Goal: Transaction & Acquisition: Purchase product/service

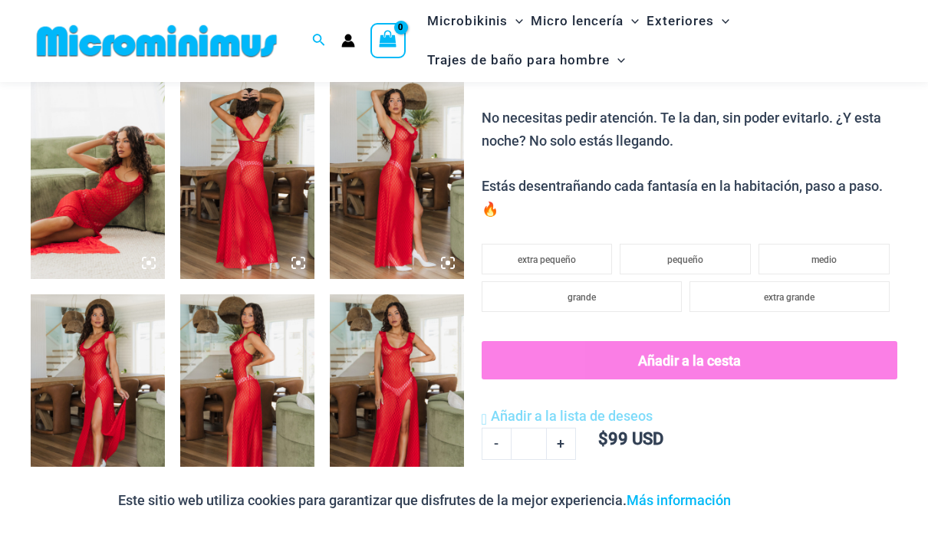
click at [80, 192] on img at bounding box center [98, 180] width 134 height 202
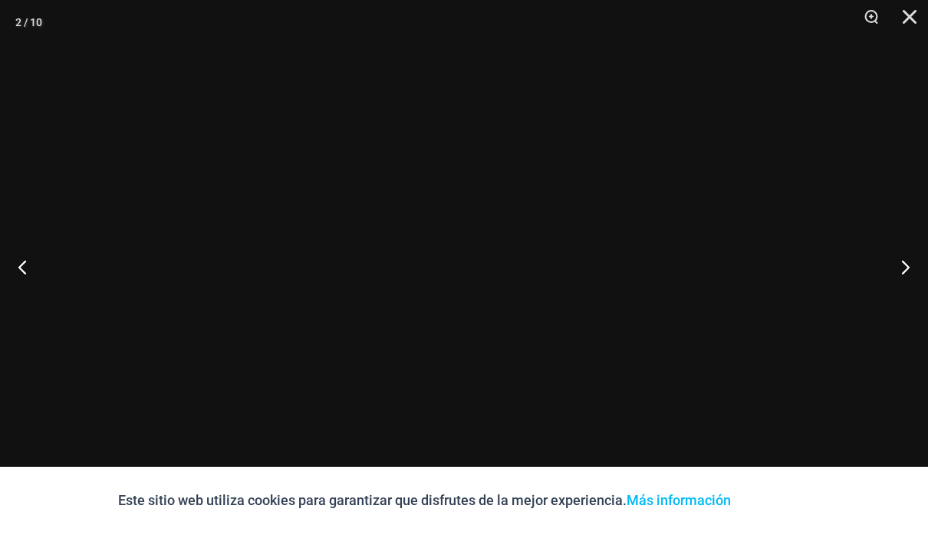
scroll to position [761, 0]
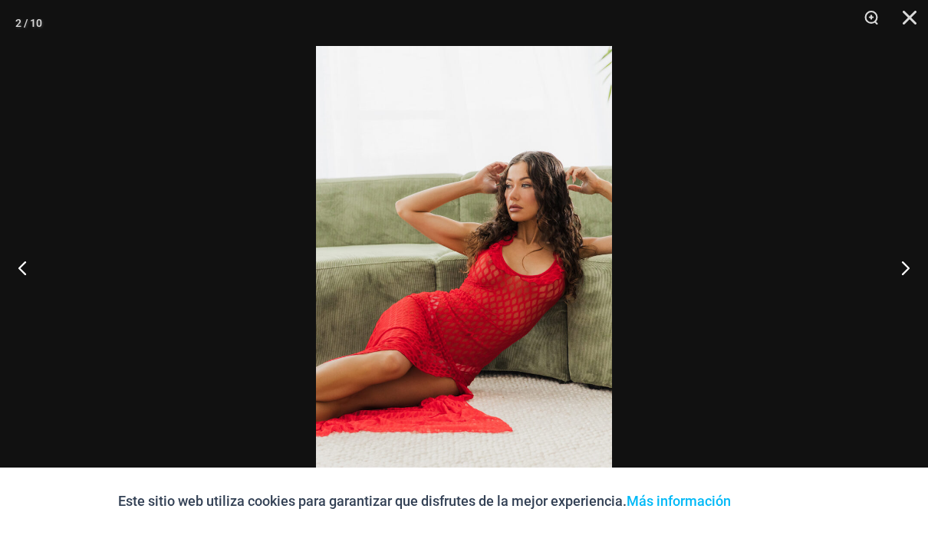
click at [900, 268] on button "Próximo" at bounding box center [899, 267] width 58 height 77
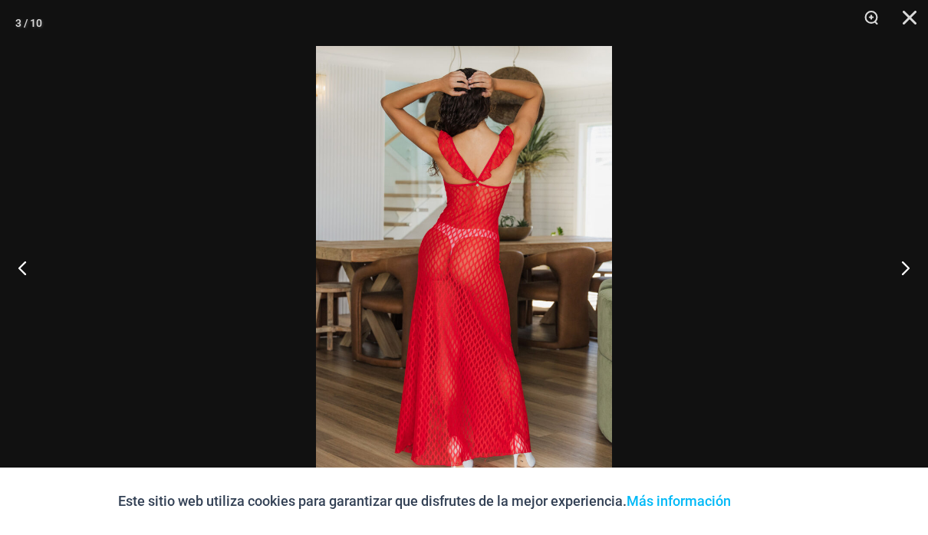
click at [905, 259] on button "Próximo" at bounding box center [899, 267] width 58 height 77
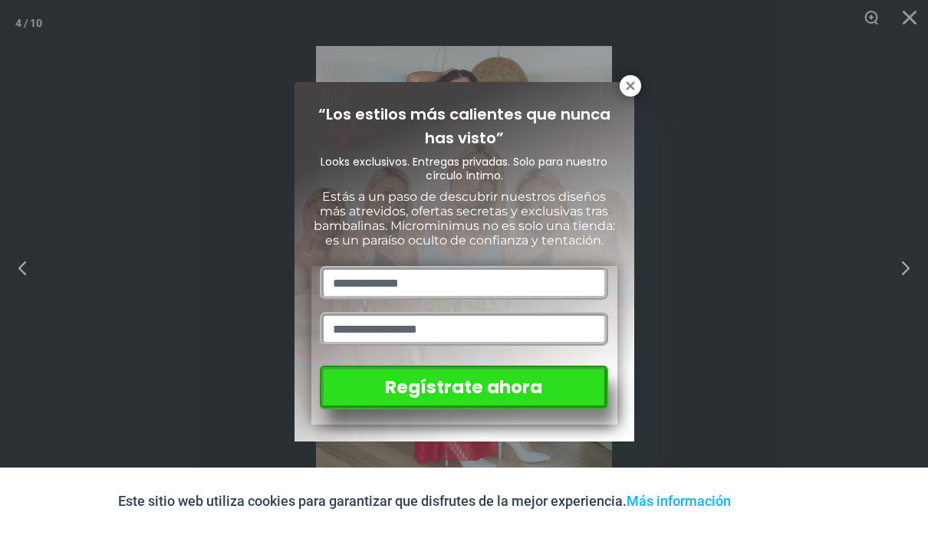
click at [627, 92] on icon at bounding box center [630, 86] width 14 height 14
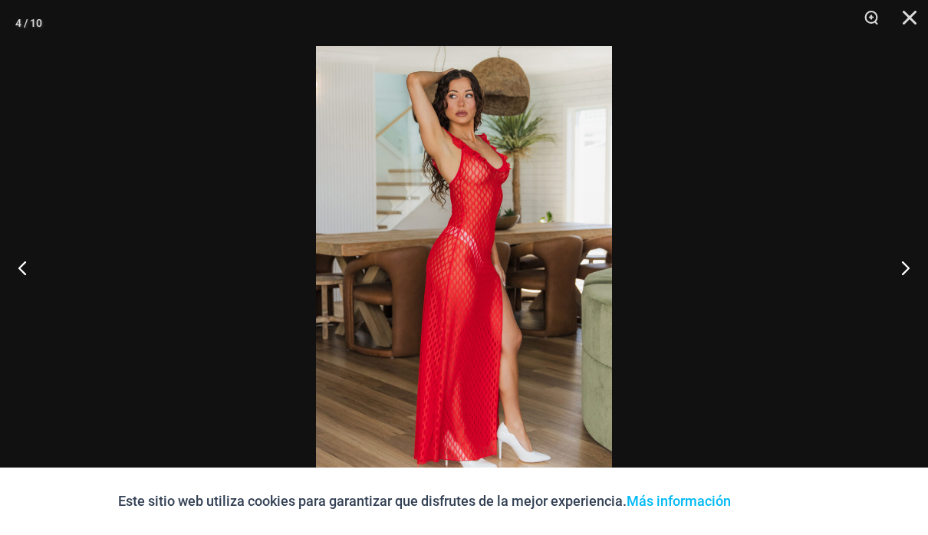
click at [913, 268] on button "Próximo" at bounding box center [899, 267] width 58 height 77
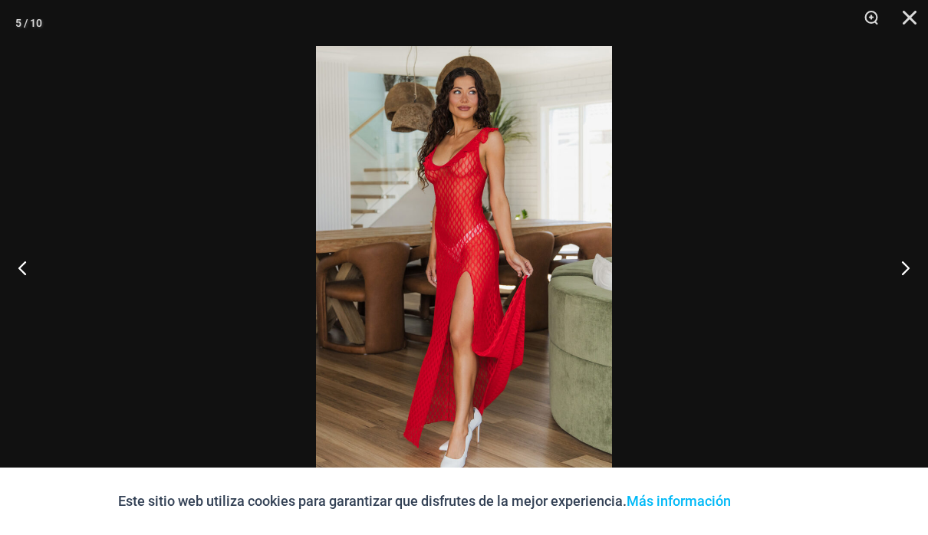
click at [916, 274] on button "Próximo" at bounding box center [899, 267] width 58 height 77
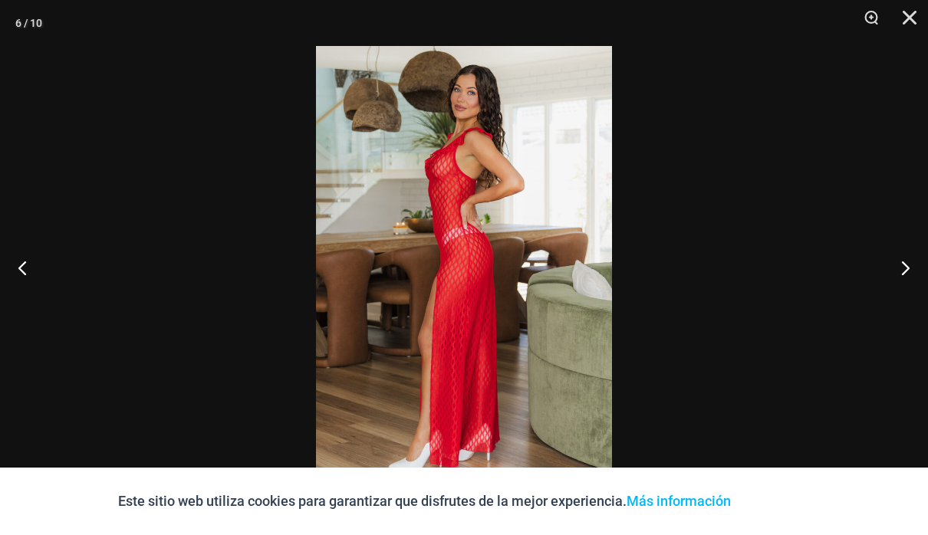
click at [916, 275] on button "Próximo" at bounding box center [899, 267] width 58 height 77
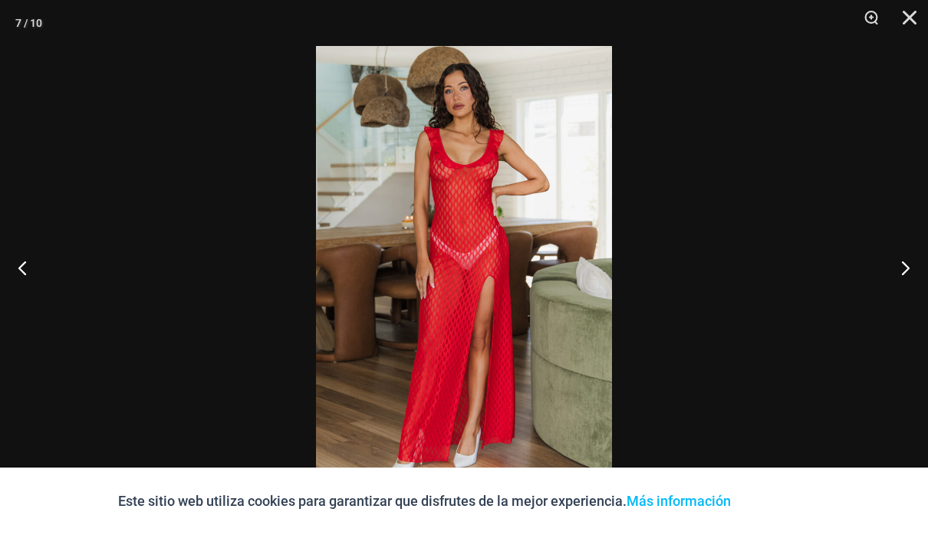
click at [919, 275] on button "Próximo" at bounding box center [899, 267] width 58 height 77
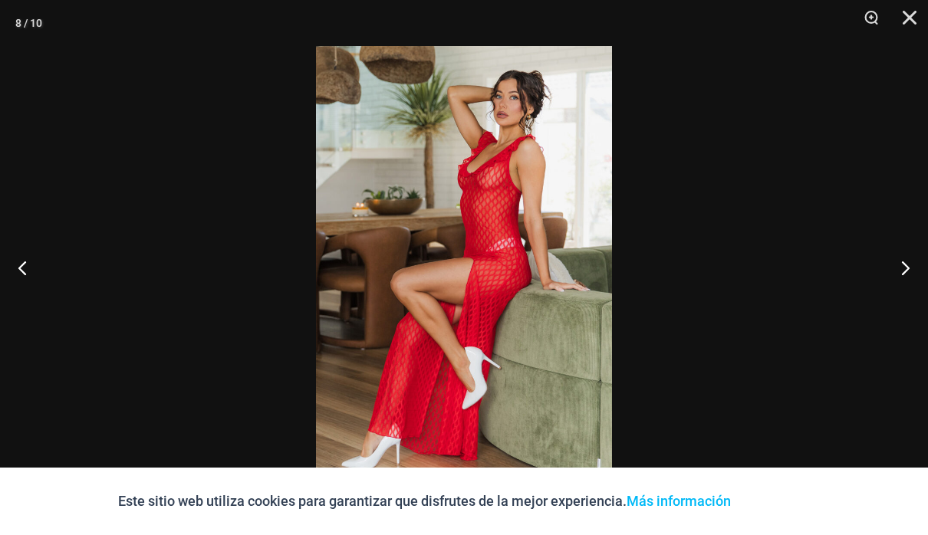
click at [916, 276] on button "Próximo" at bounding box center [899, 267] width 58 height 77
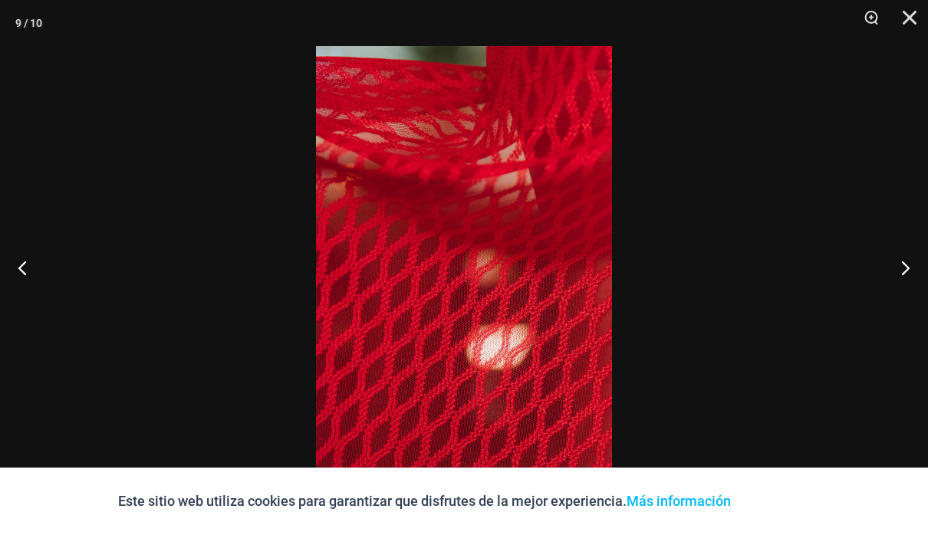
click at [903, 268] on button "Próximo" at bounding box center [899, 267] width 58 height 77
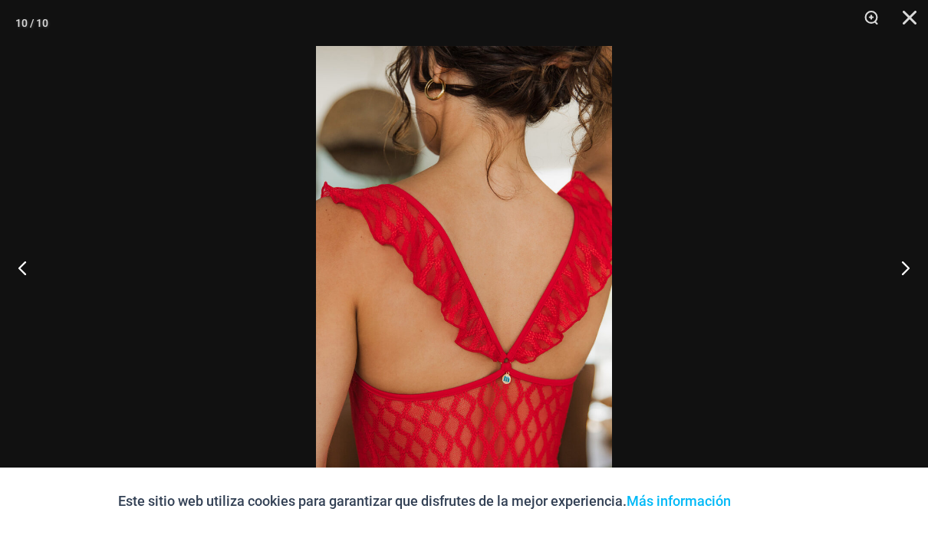
click at [912, 276] on button "Próximo" at bounding box center [899, 267] width 58 height 77
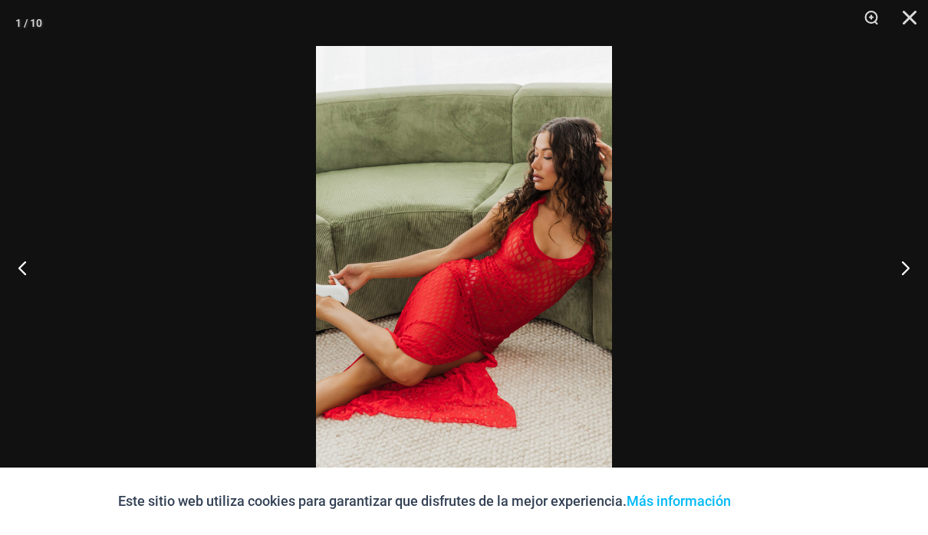
click at [913, 273] on button "Próximo" at bounding box center [899, 267] width 58 height 77
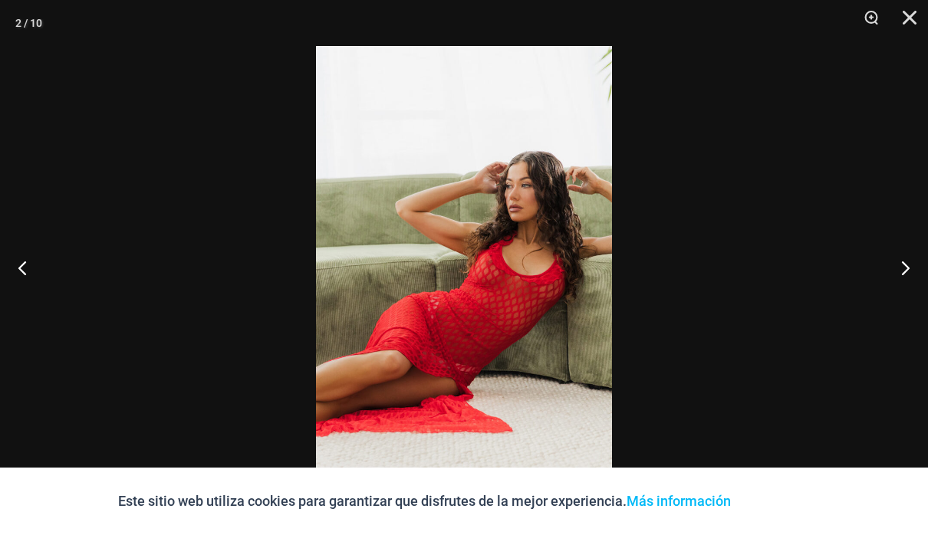
click at [916, 269] on button "Próximo" at bounding box center [899, 267] width 58 height 77
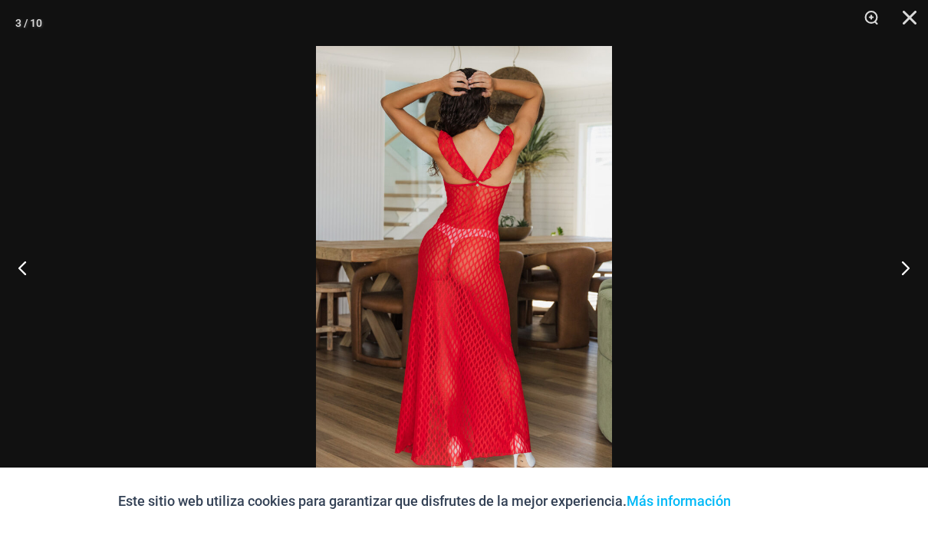
click at [919, 268] on button "Próximo" at bounding box center [899, 267] width 58 height 77
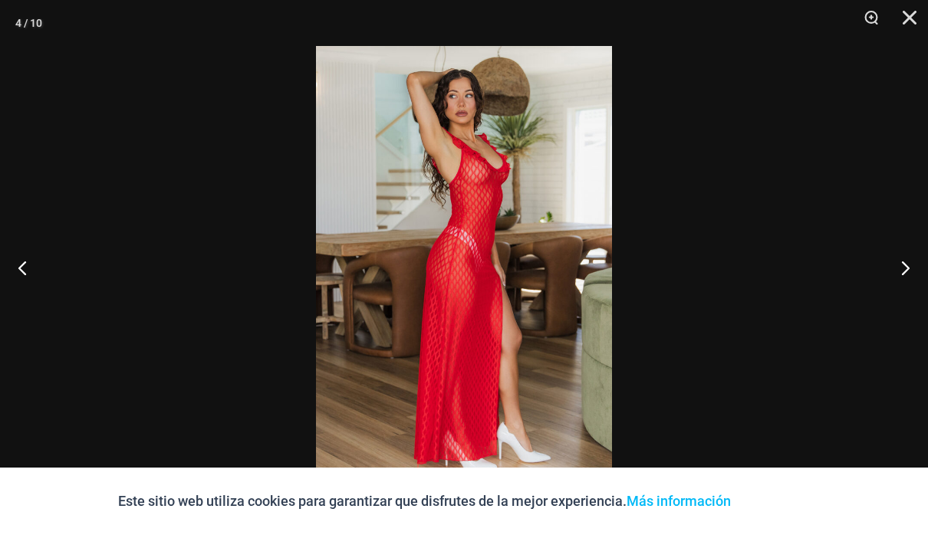
click at [916, 270] on button "Próximo" at bounding box center [899, 267] width 58 height 77
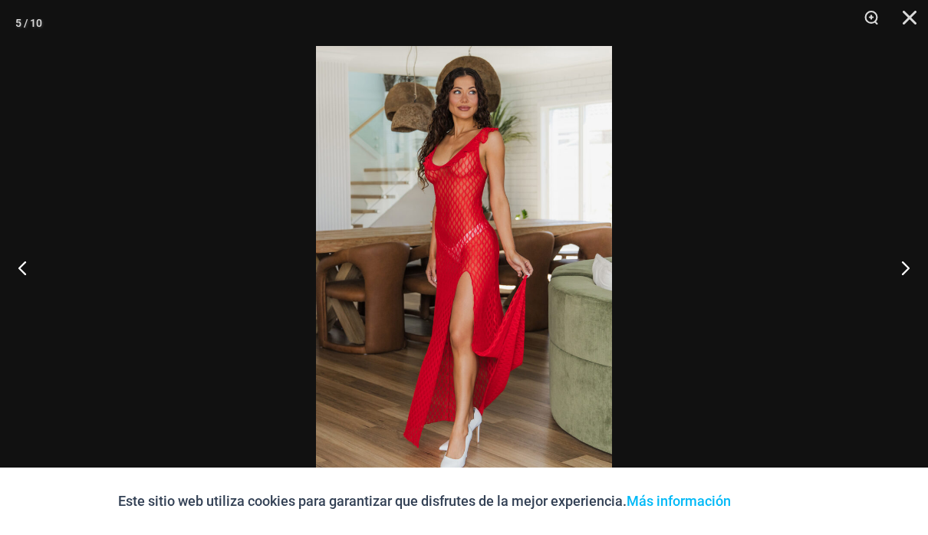
click at [916, 270] on button "Próximo" at bounding box center [899, 267] width 58 height 77
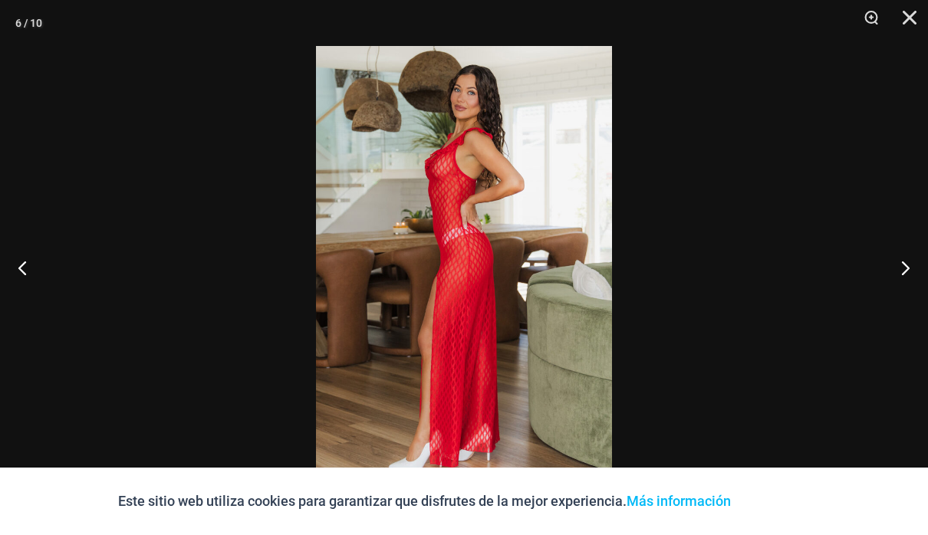
click at [916, 271] on button "Próximo" at bounding box center [899, 267] width 58 height 77
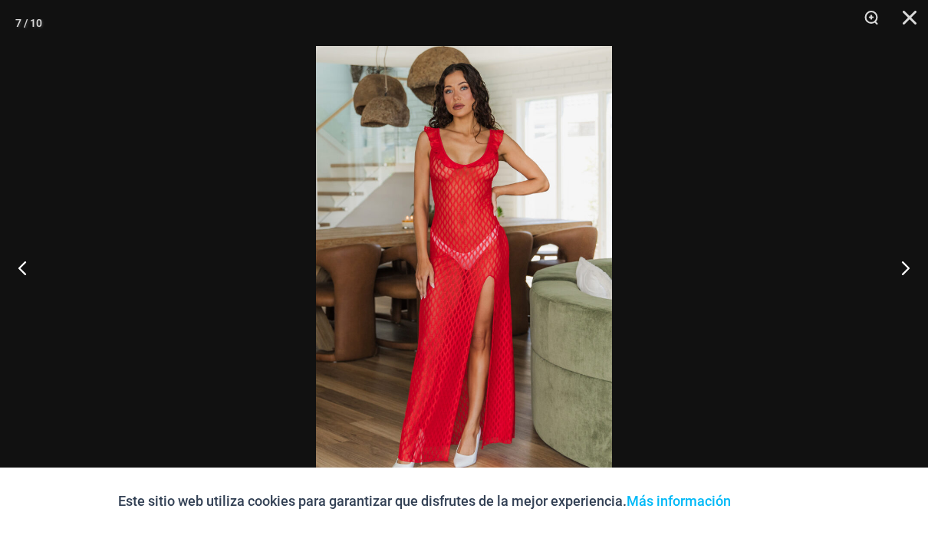
click at [918, 270] on button "Próximo" at bounding box center [899, 267] width 58 height 77
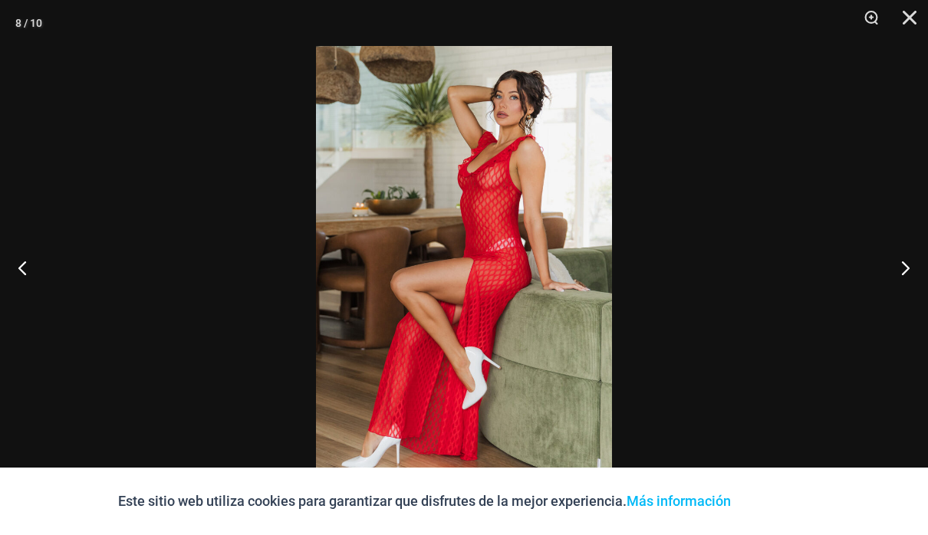
click at [916, 272] on button "Próximo" at bounding box center [899, 267] width 58 height 77
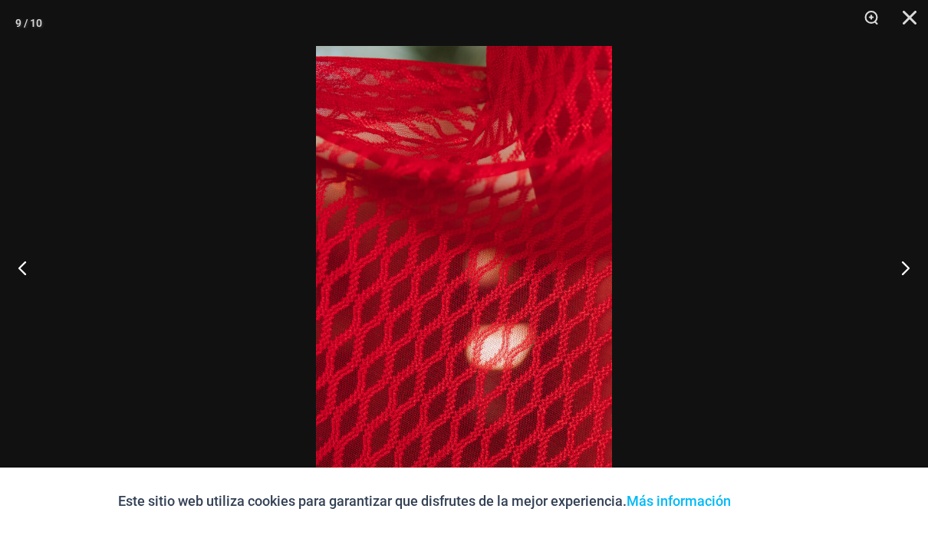
click at [917, 274] on button "Próximo" at bounding box center [899, 267] width 58 height 77
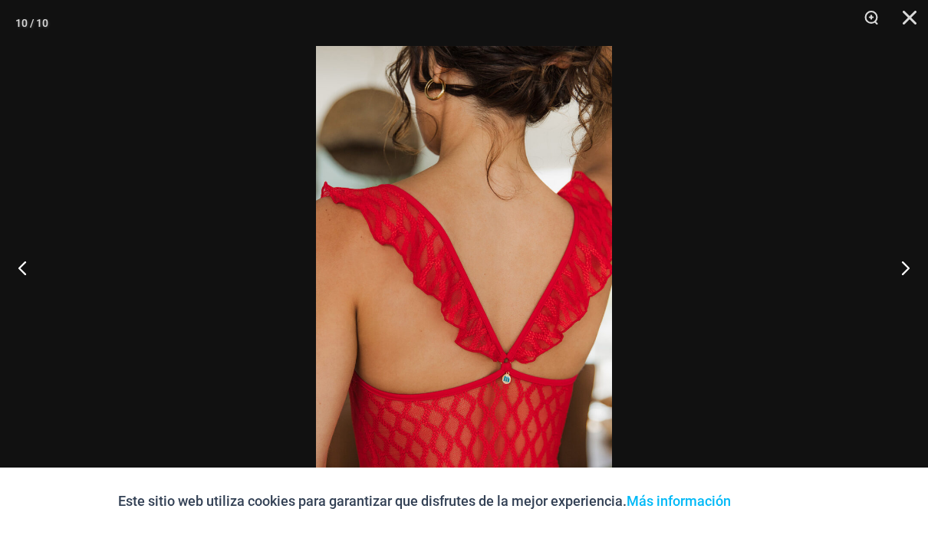
click at [919, 271] on button "Próximo" at bounding box center [899, 267] width 58 height 77
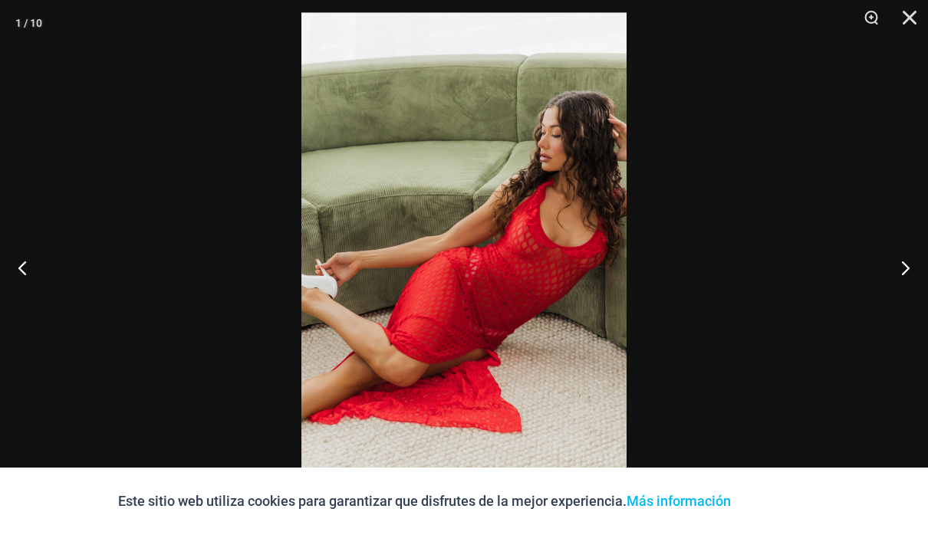
click at [914, 265] on button "Próximo" at bounding box center [899, 267] width 58 height 77
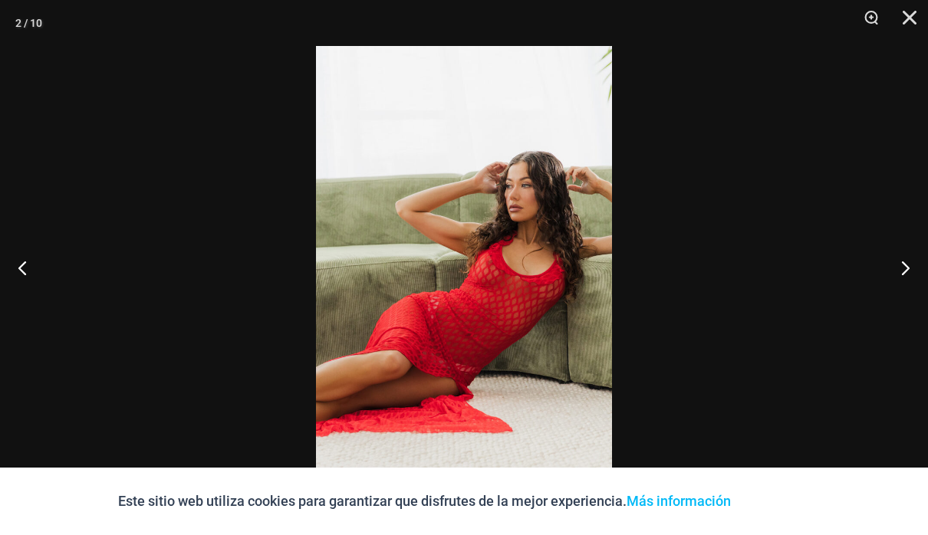
click at [909, 18] on button "Cerca" at bounding box center [904, 23] width 38 height 46
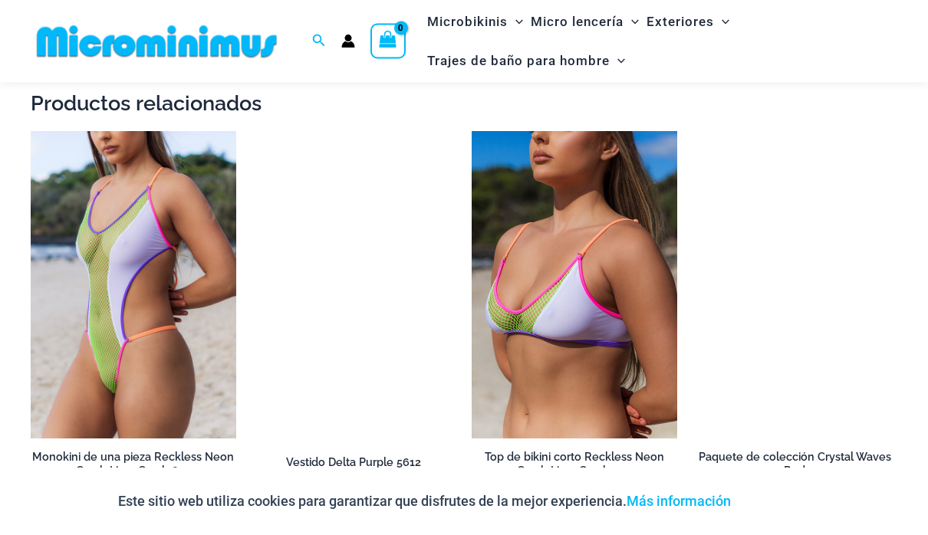
scroll to position [1634, 0]
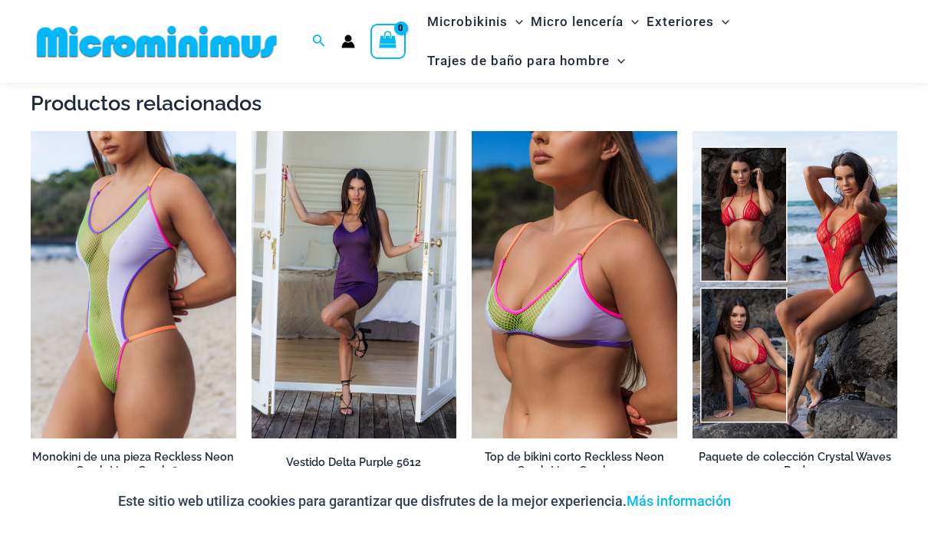
click at [692, 131] on img at bounding box center [692, 131] width 0 height 0
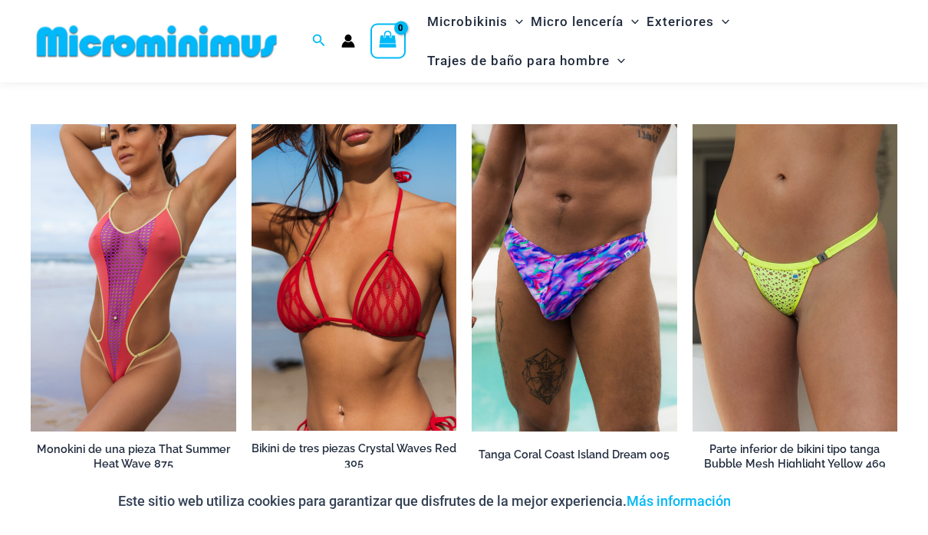
scroll to position [2105, 0]
click at [692, 124] on img at bounding box center [692, 124] width 0 height 0
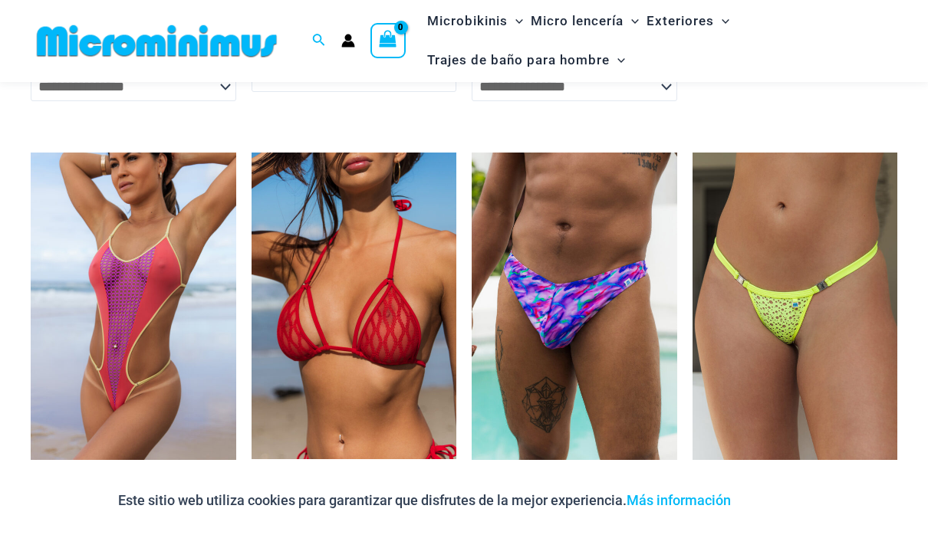
scroll to position [2077, 0]
click at [31, 153] on img at bounding box center [31, 153] width 0 height 0
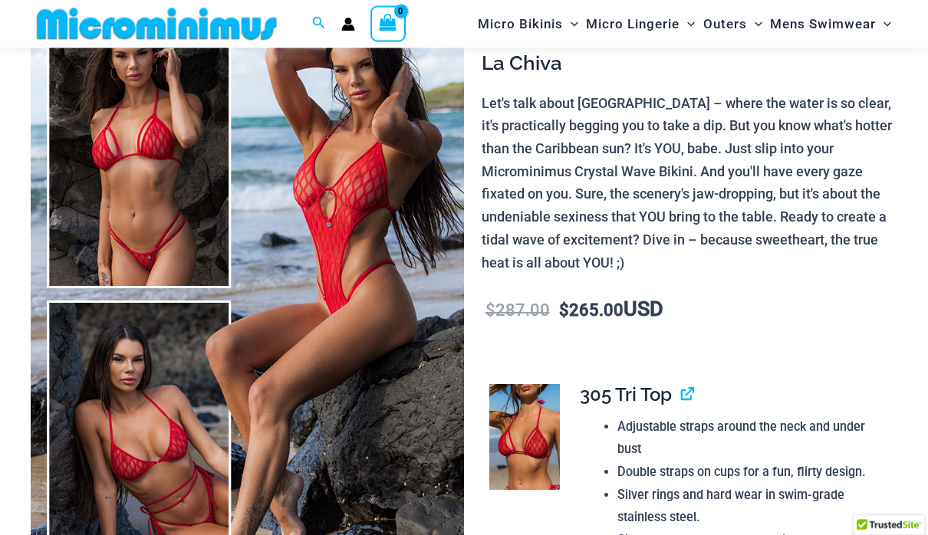
scroll to position [170, 0]
click at [127, 208] on img at bounding box center [247, 294] width 433 height 650
click at [123, 187] on img at bounding box center [247, 294] width 433 height 650
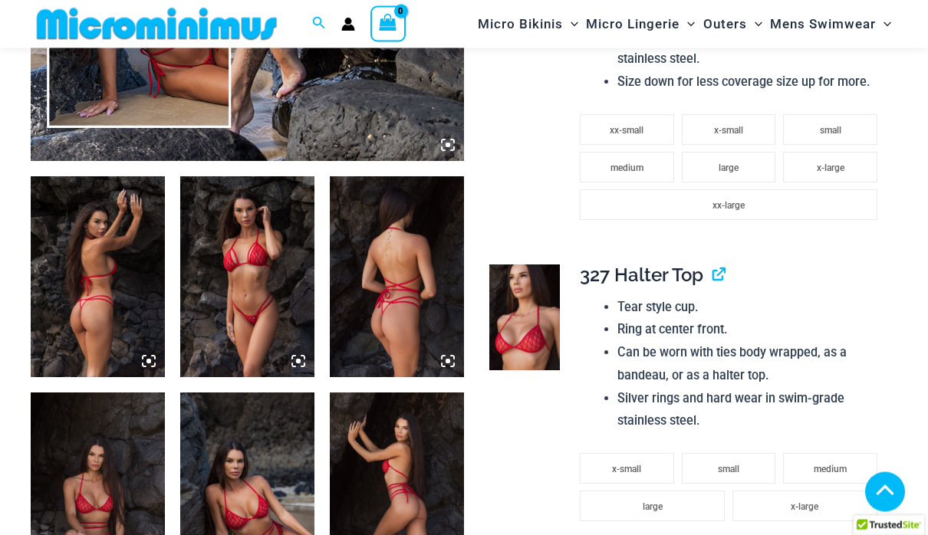
scroll to position [630, 0]
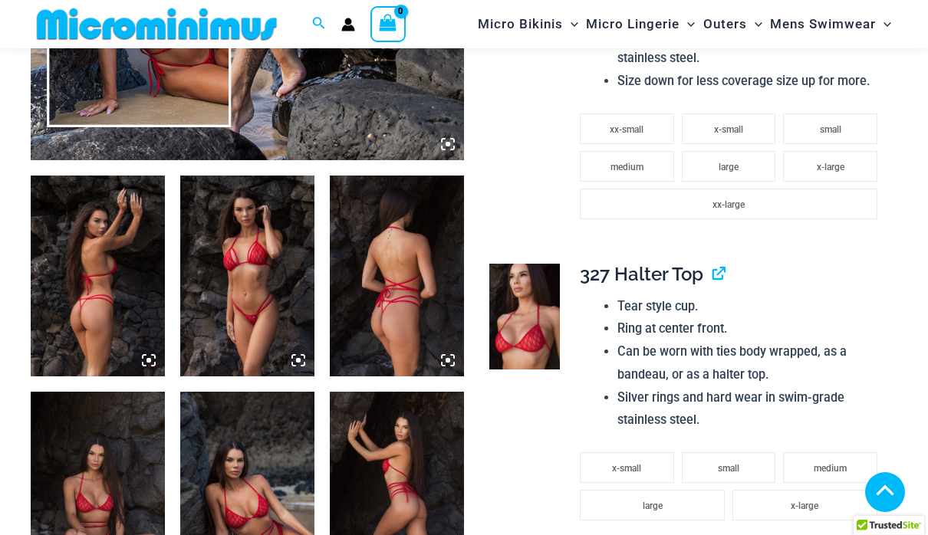
click at [95, 262] on img at bounding box center [98, 277] width 134 height 202
click at [81, 316] on img at bounding box center [98, 277] width 134 height 202
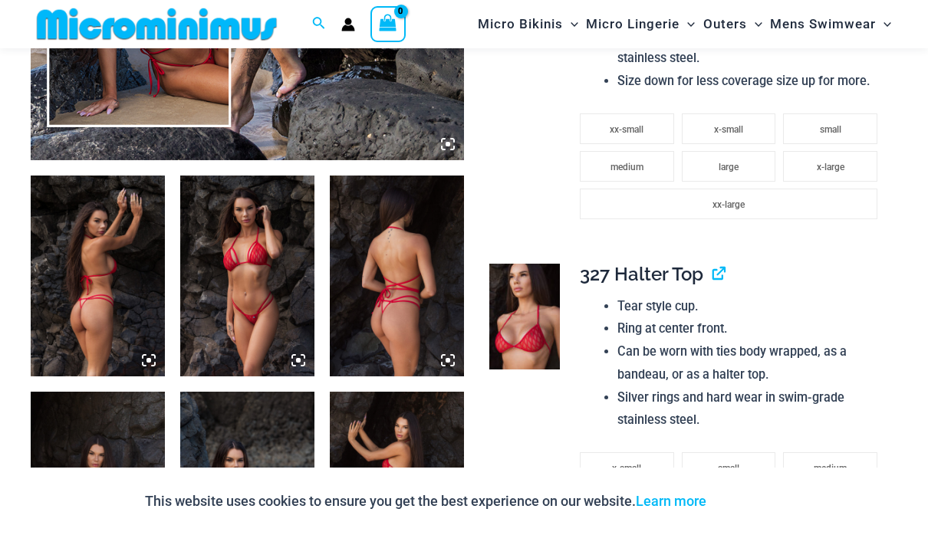
scroll to position [696, 0]
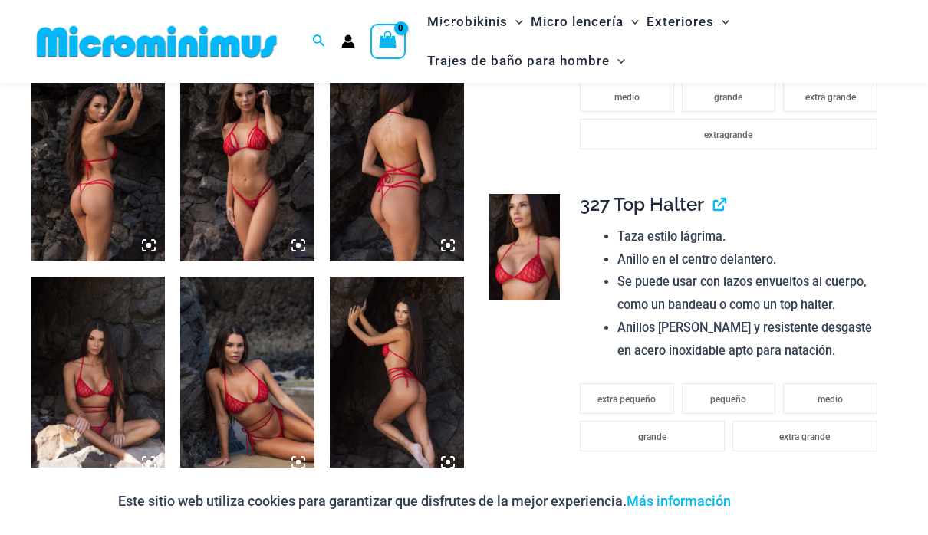
click at [150, 245] on icon at bounding box center [148, 245] width 5 height 5
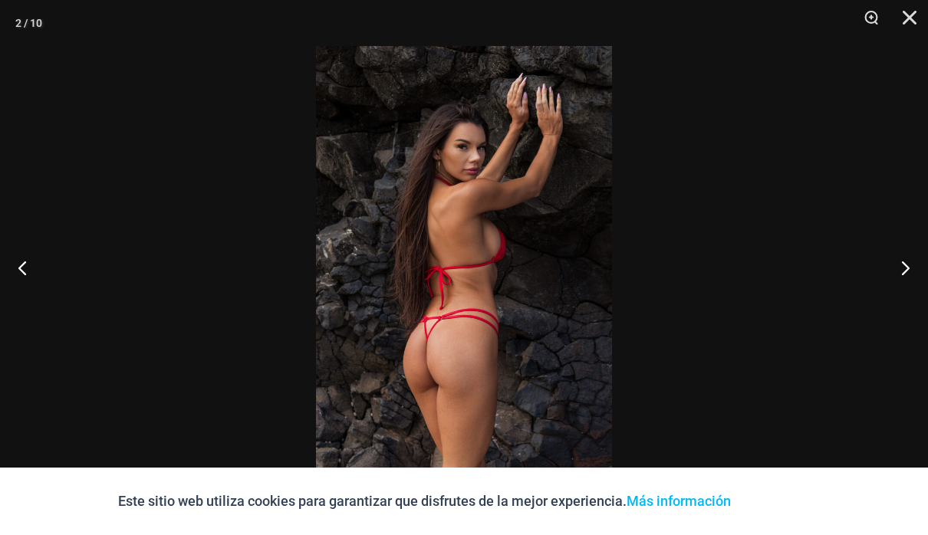
click at [907, 275] on button "Próximo" at bounding box center [899, 267] width 58 height 77
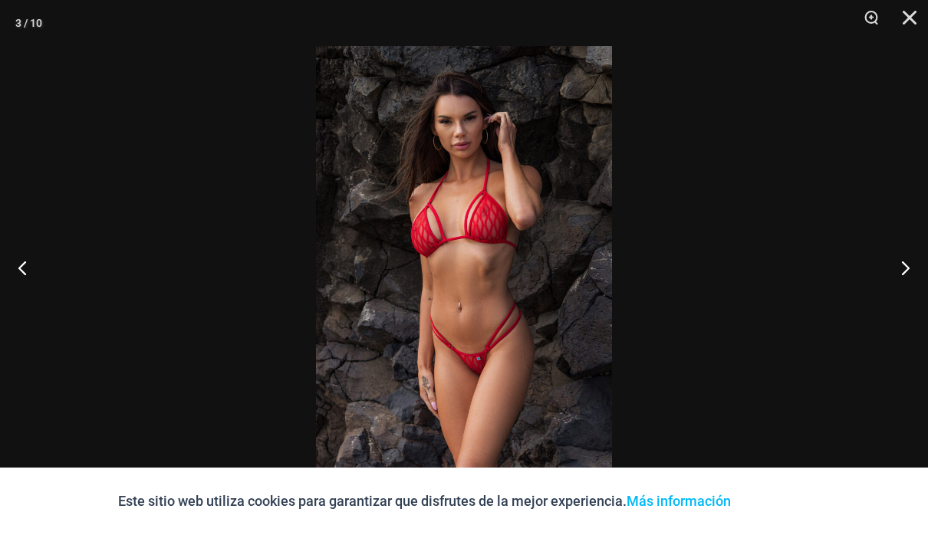
click at [906, 272] on button "Próximo" at bounding box center [899, 267] width 58 height 77
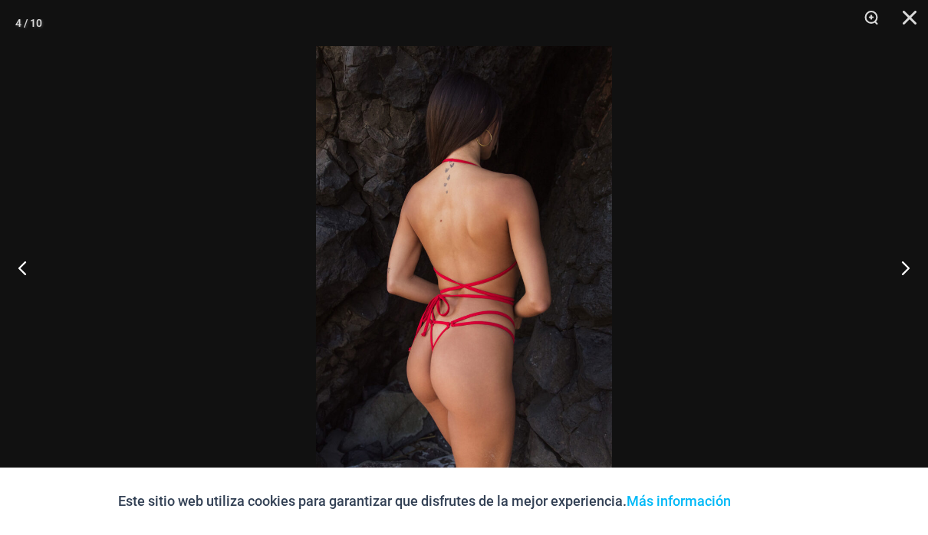
click at [905, 275] on button "Próximo" at bounding box center [899, 267] width 58 height 77
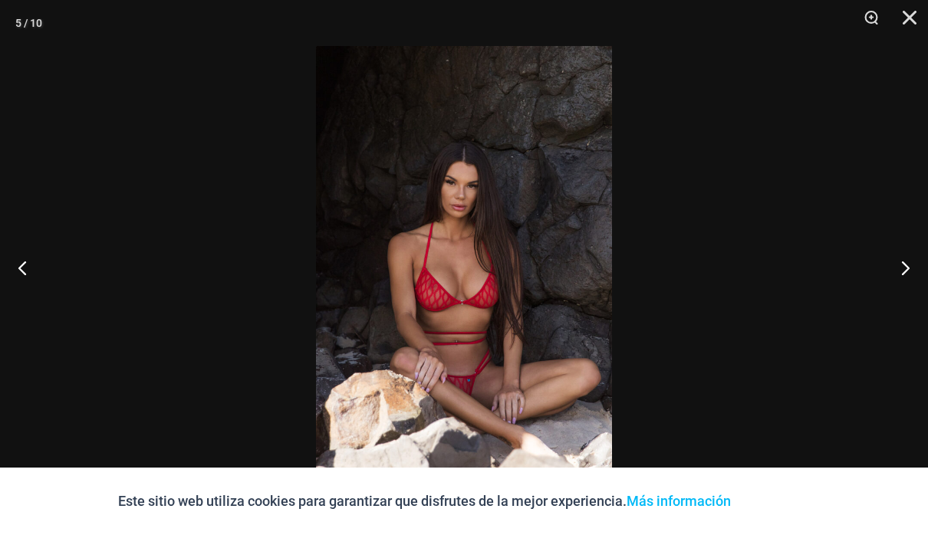
click at [907, 273] on button "Próximo" at bounding box center [899, 267] width 58 height 77
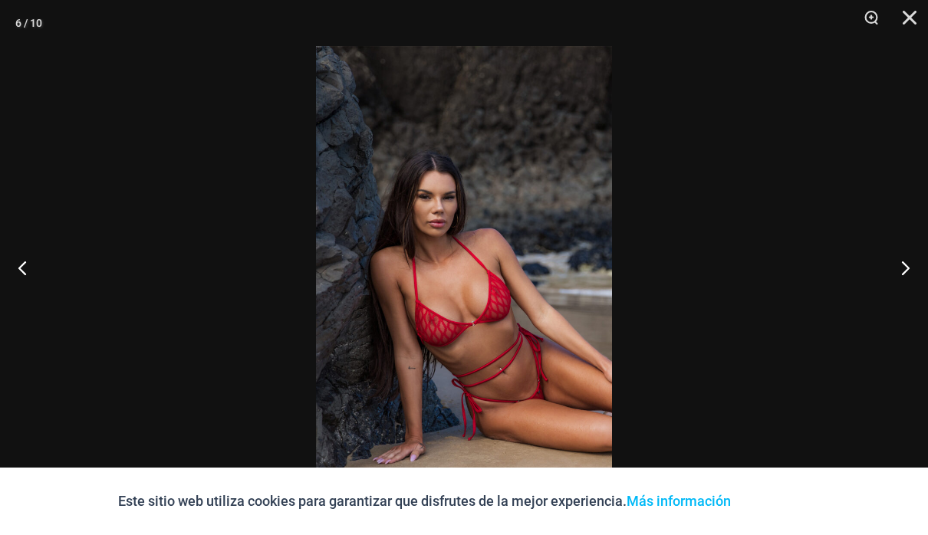
click at [906, 272] on button "Próximo" at bounding box center [899, 267] width 58 height 77
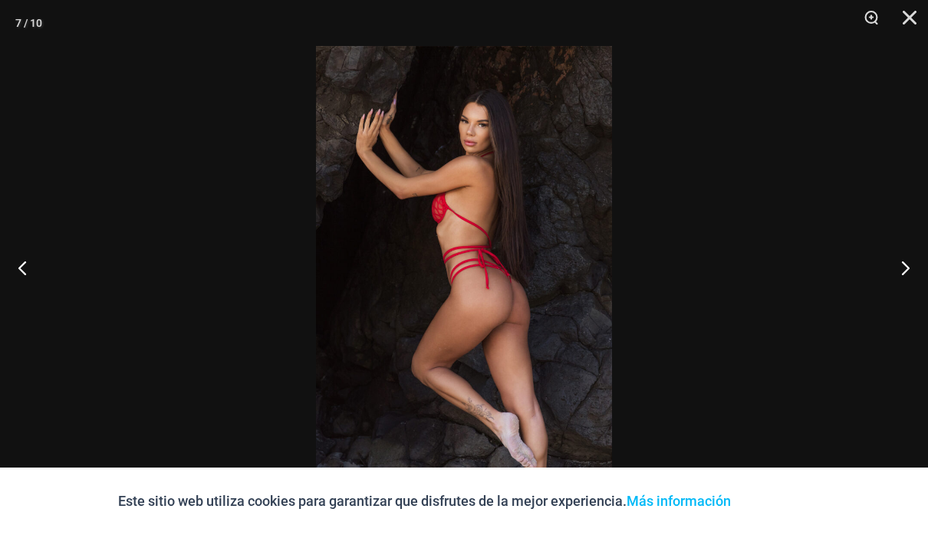
click at [907, 275] on button "Próximo" at bounding box center [899, 267] width 58 height 77
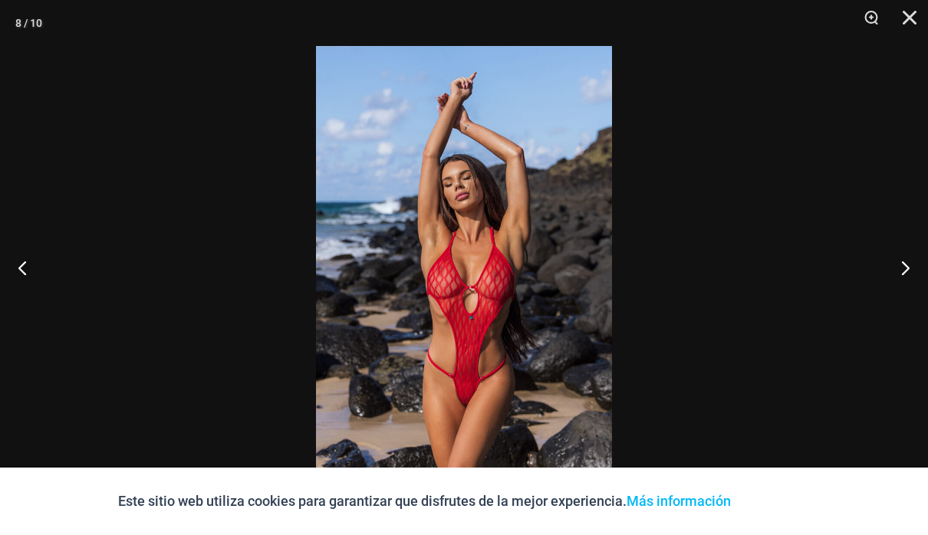
click at [908, 269] on button "Próximo" at bounding box center [899, 267] width 58 height 77
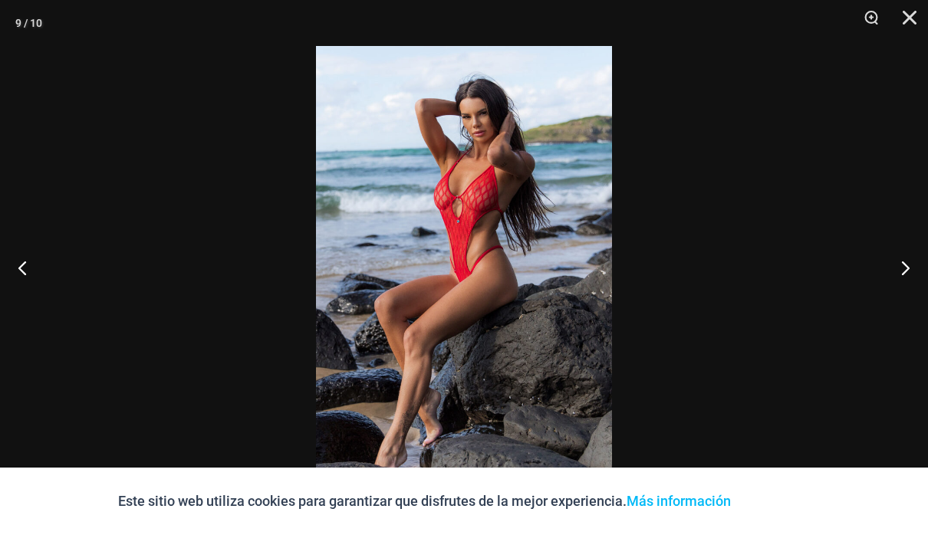
click at [906, 269] on button "Próximo" at bounding box center [899, 267] width 58 height 77
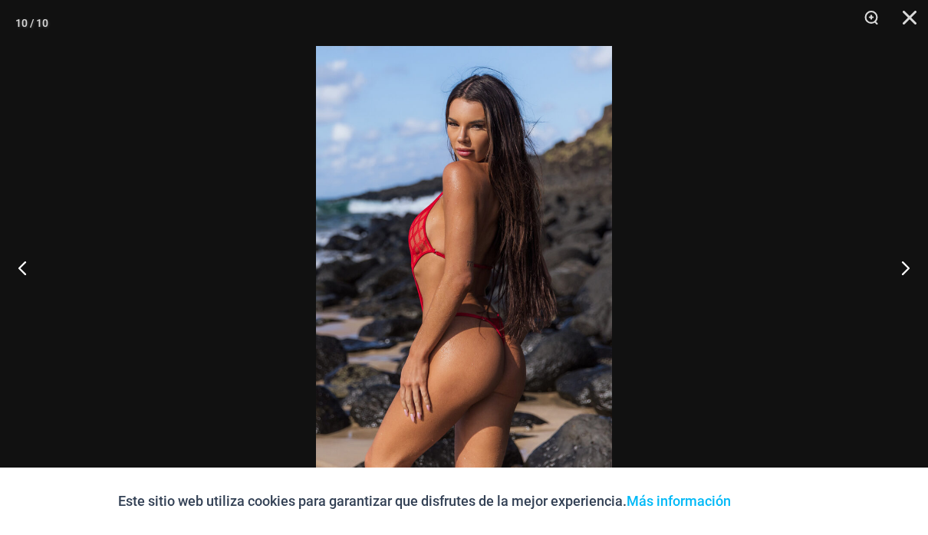
click at [906, 271] on button "Próximo" at bounding box center [899, 267] width 58 height 77
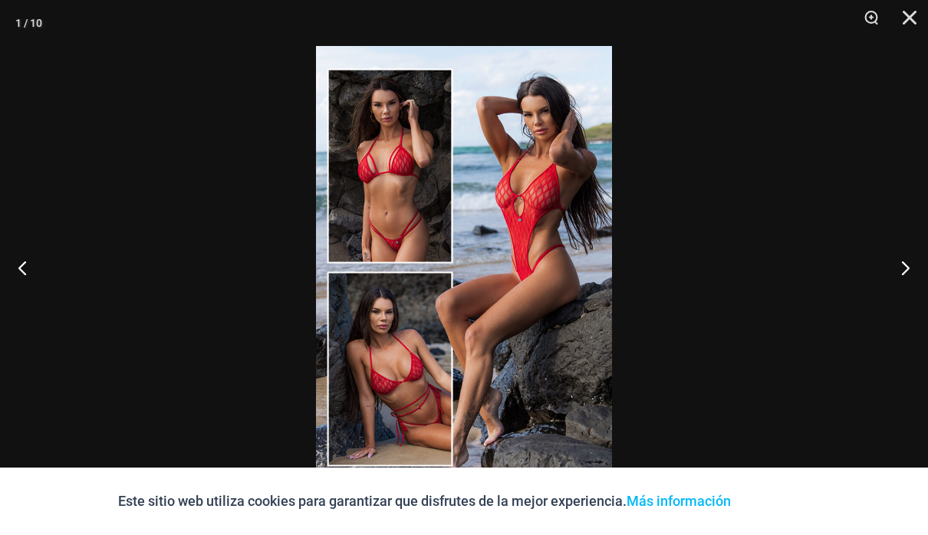
click at [904, 19] on button "Cerca" at bounding box center [904, 23] width 38 height 46
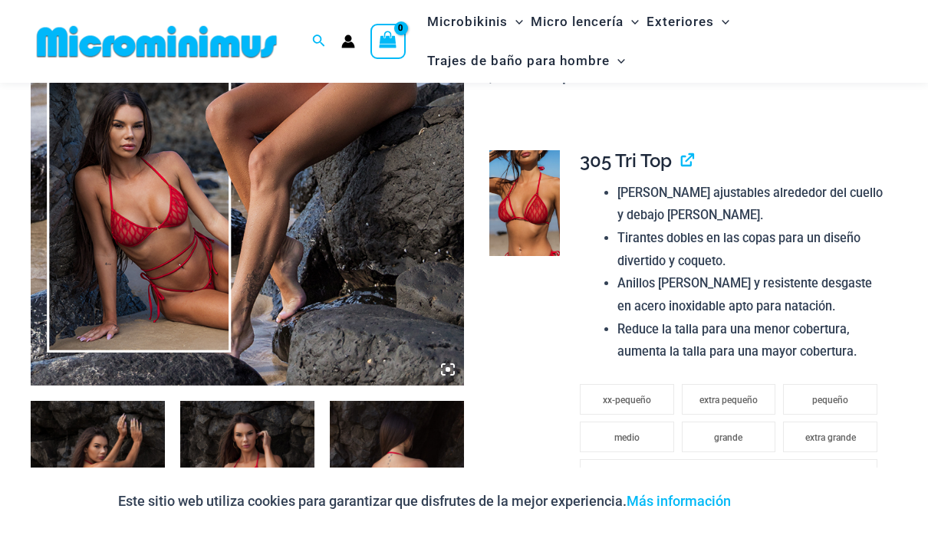
scroll to position [432, 0]
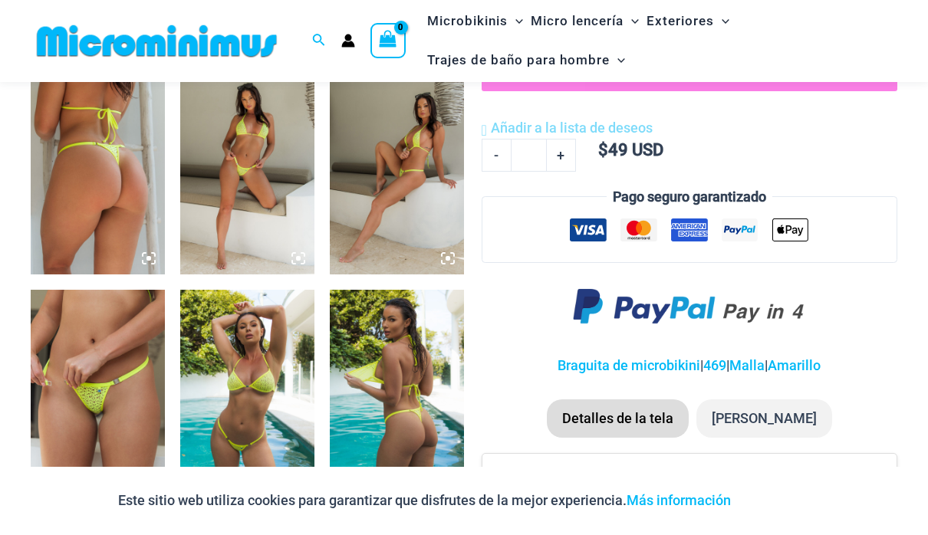
click at [145, 258] on icon at bounding box center [149, 259] width 14 height 14
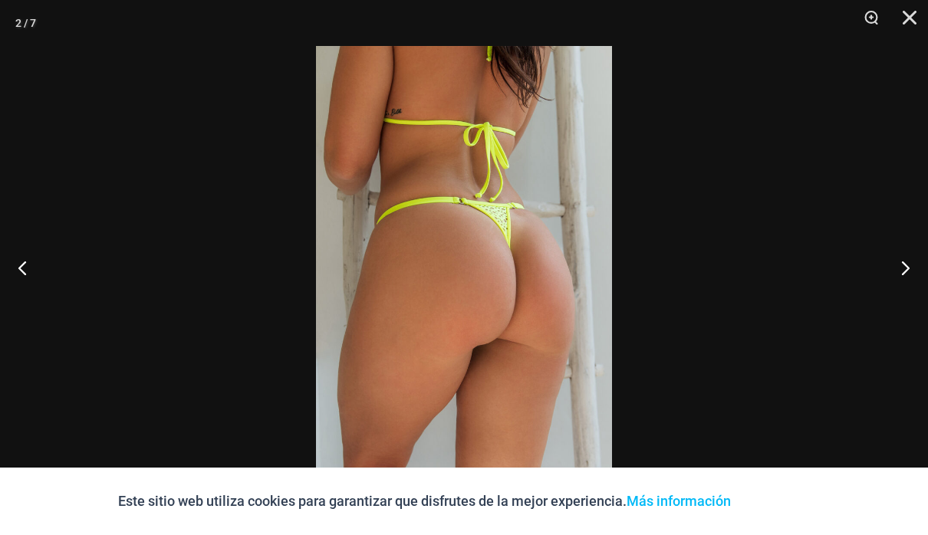
click at [904, 272] on button "Próximo" at bounding box center [899, 267] width 58 height 77
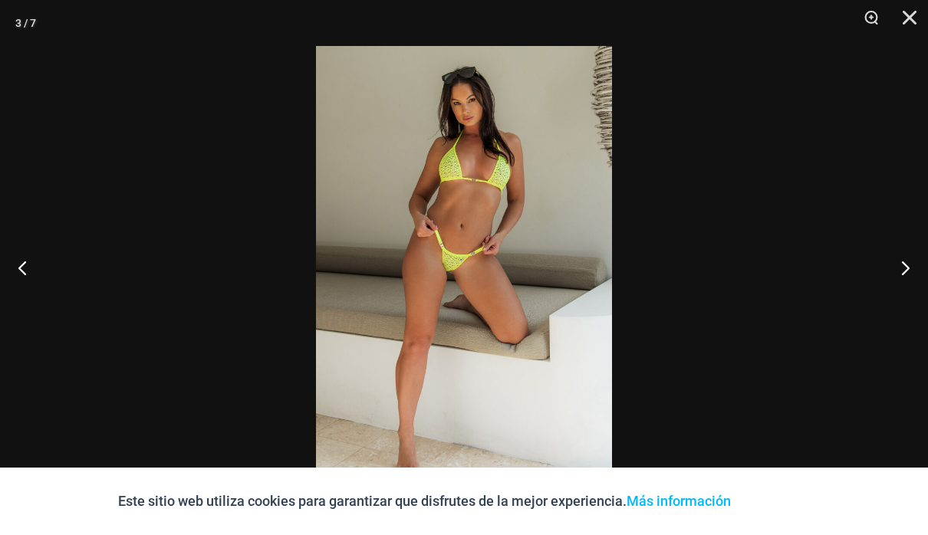
click at [906, 258] on button "Próximo" at bounding box center [899, 267] width 58 height 77
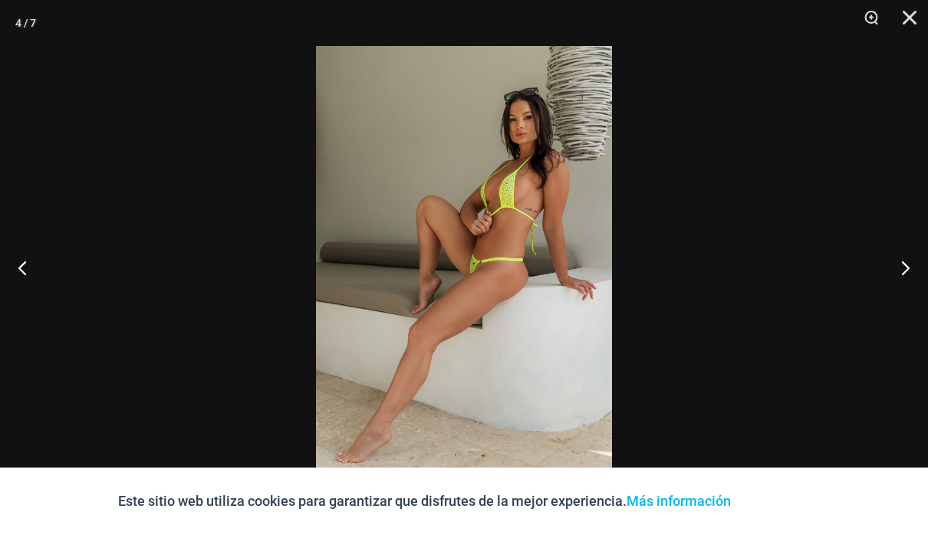
click at [905, 263] on button "Próximo" at bounding box center [899, 267] width 58 height 77
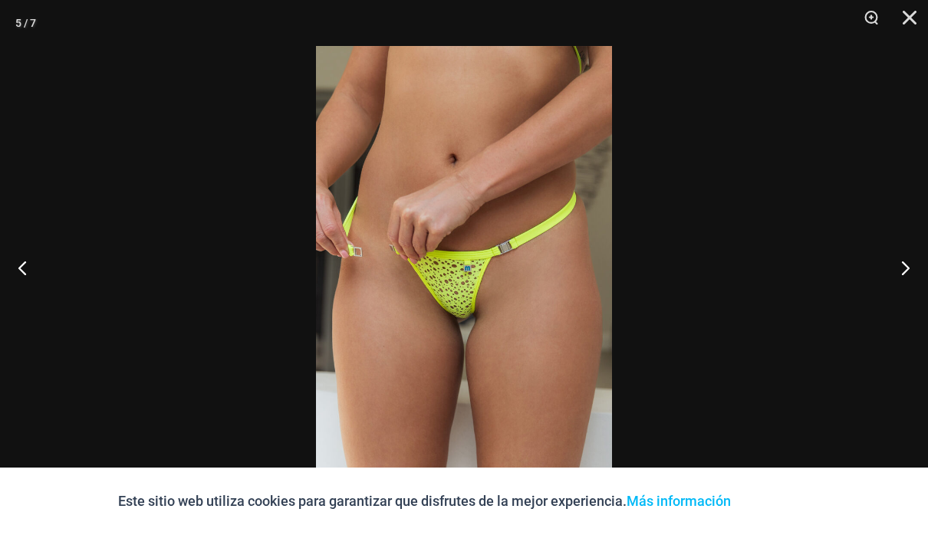
click at [903, 272] on button "Próximo" at bounding box center [899, 267] width 58 height 77
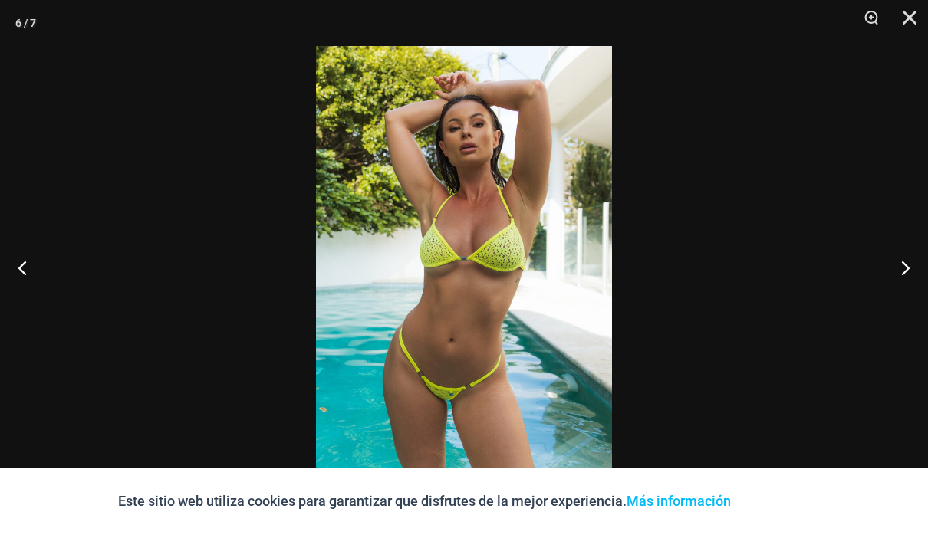
click at [903, 270] on button "Próximo" at bounding box center [899, 267] width 58 height 77
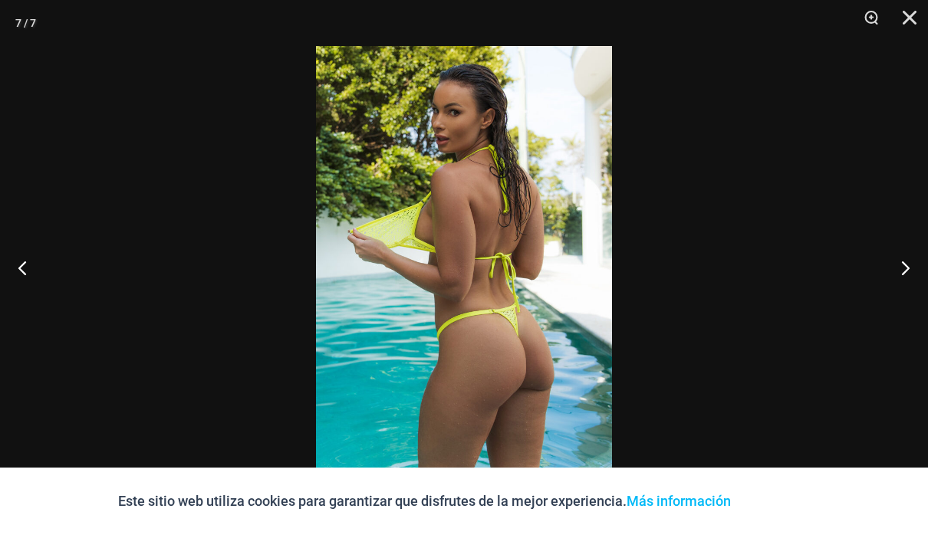
click at [901, 273] on button "Próximo" at bounding box center [899, 267] width 58 height 77
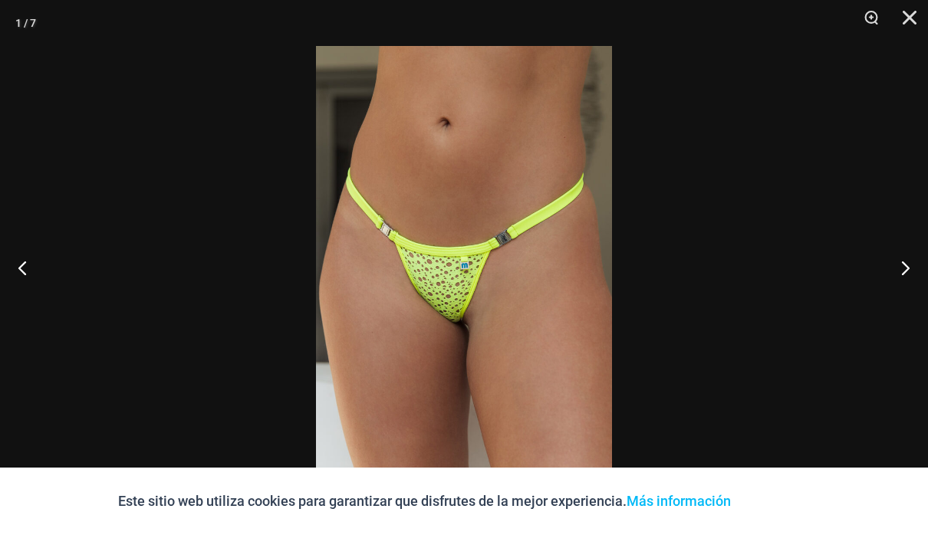
click at [902, 275] on button "Próximo" at bounding box center [899, 267] width 58 height 77
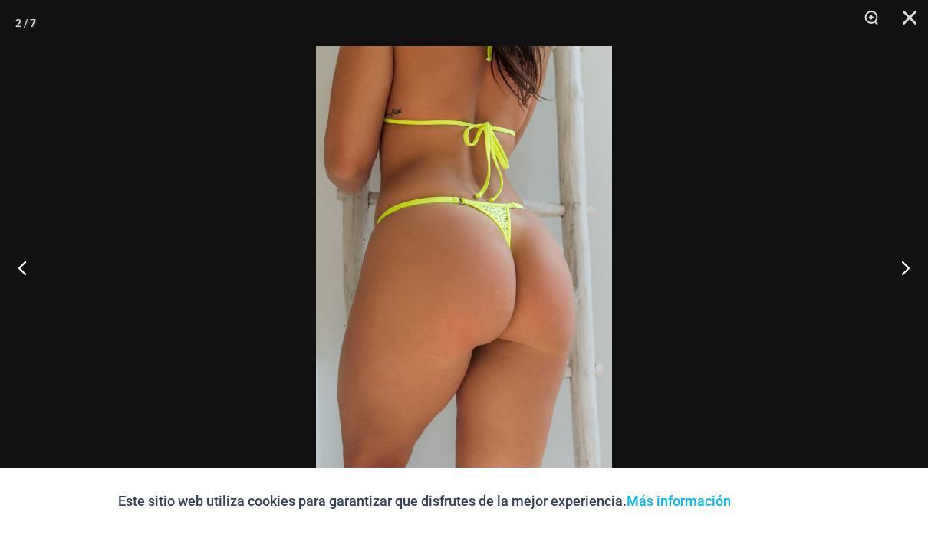
click at [906, 272] on button "Próximo" at bounding box center [899, 267] width 58 height 77
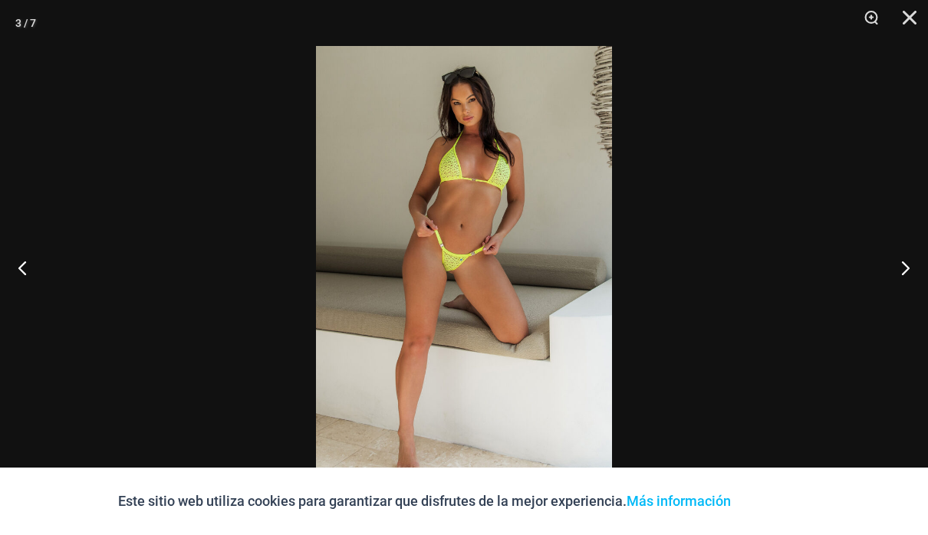
click at [903, 277] on button "Próximo" at bounding box center [899, 267] width 58 height 77
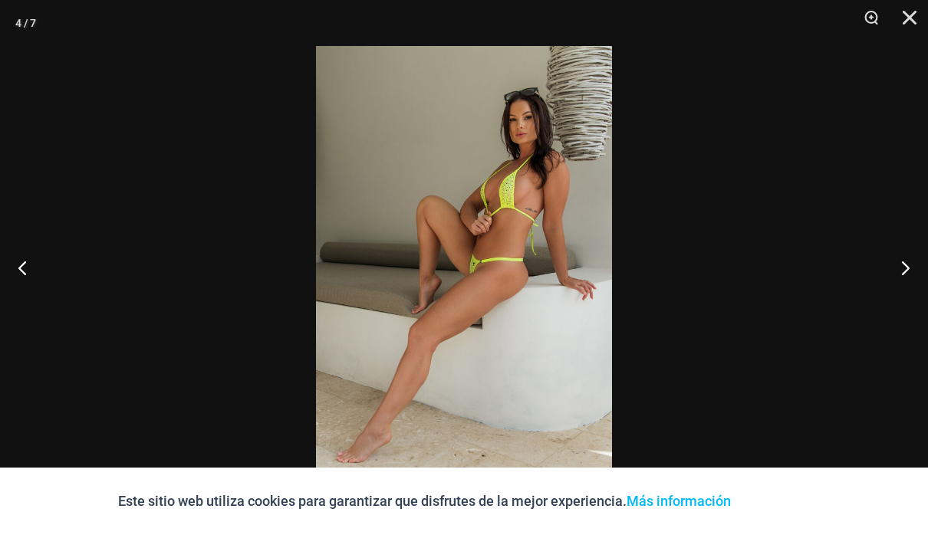
click at [905, 276] on button "Próximo" at bounding box center [899, 267] width 58 height 77
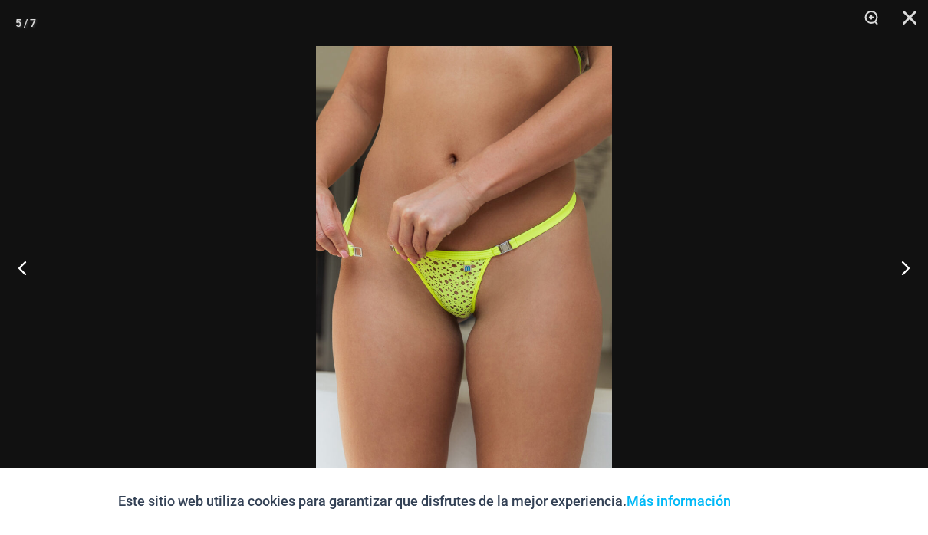
click at [904, 275] on button "Próximo" at bounding box center [899, 267] width 58 height 77
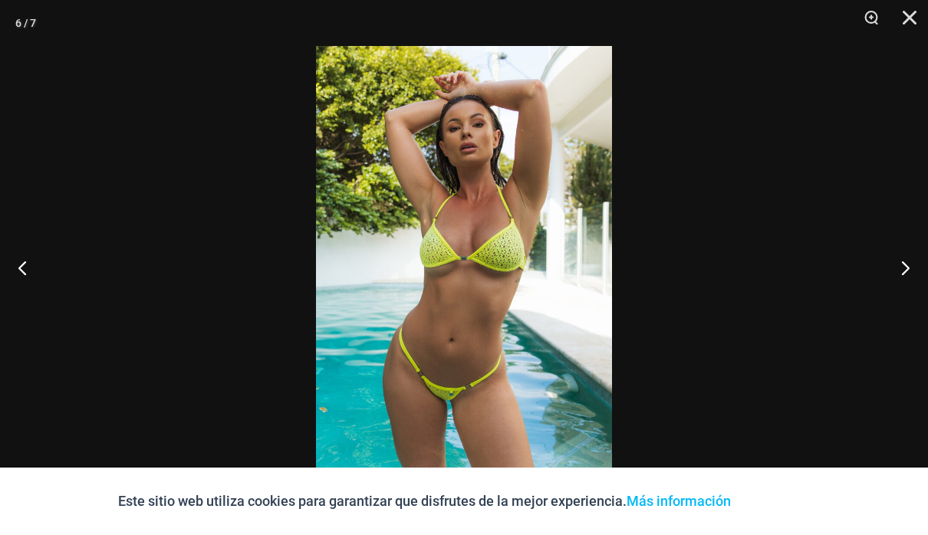
click at [903, 30] on button "Cerca" at bounding box center [904, 23] width 38 height 46
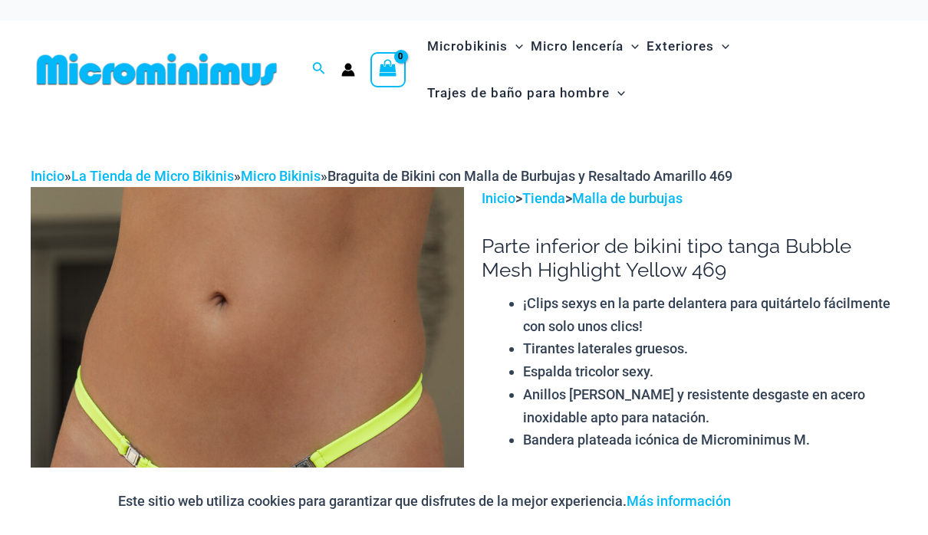
scroll to position [0, 0]
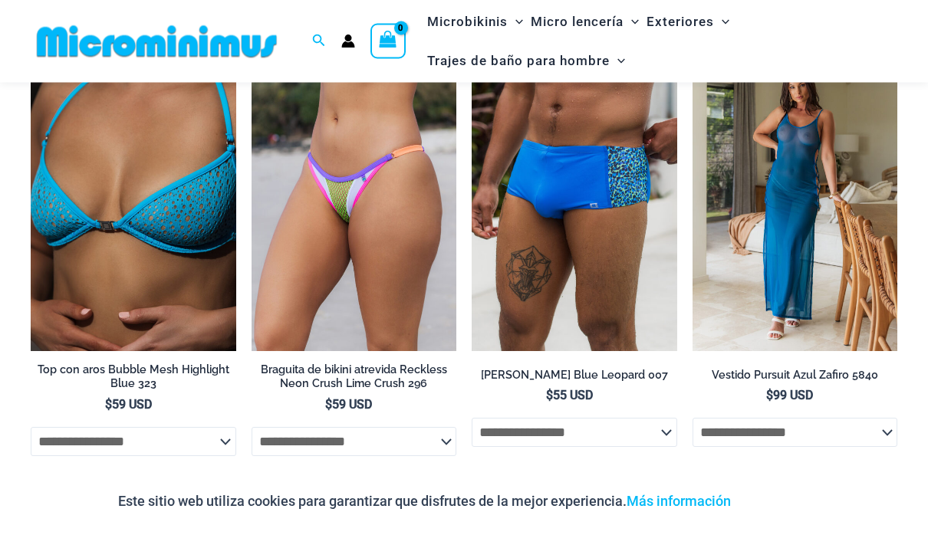
scroll to position [3887, 0]
click at [31, 44] on img at bounding box center [31, 44] width 0 height 0
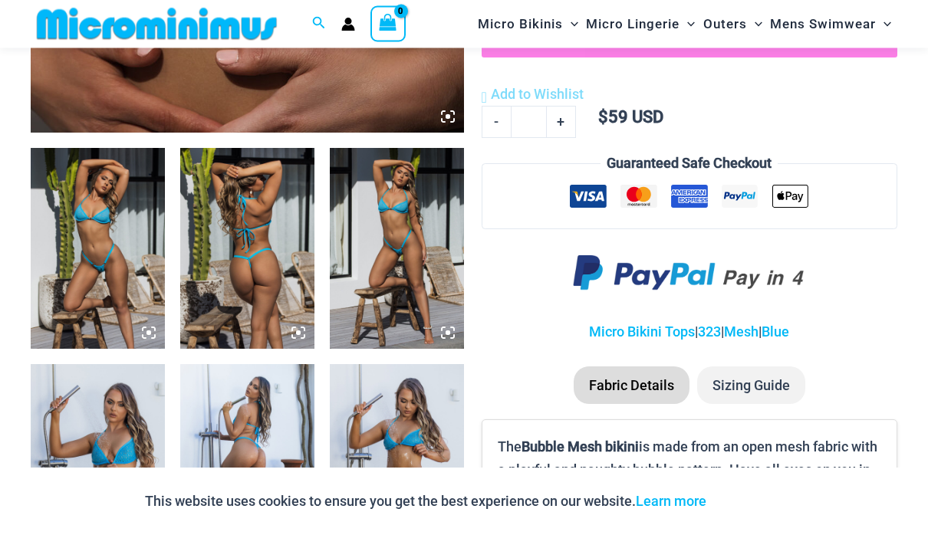
click at [98, 255] on img at bounding box center [98, 250] width 134 height 202
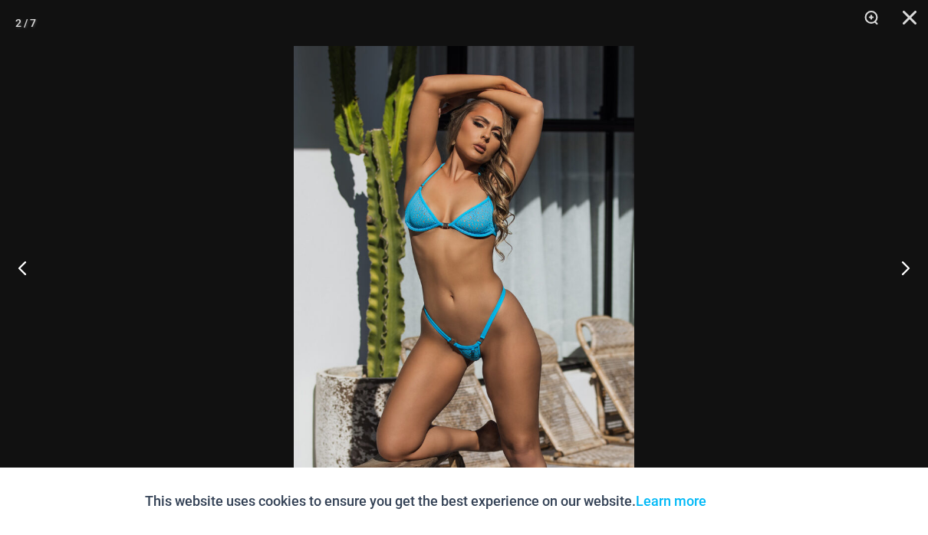
scroll to position [724, 0]
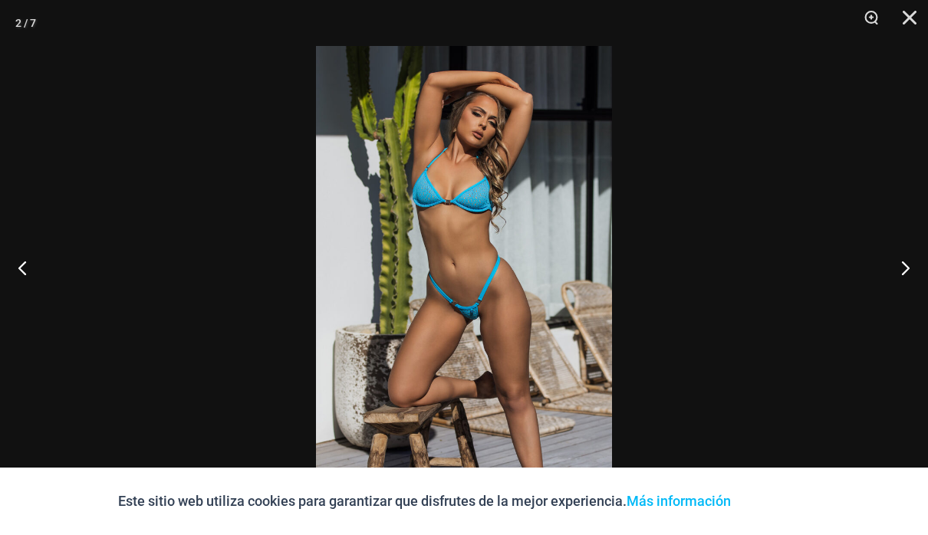
click at [906, 268] on button "Próximo" at bounding box center [899, 267] width 58 height 77
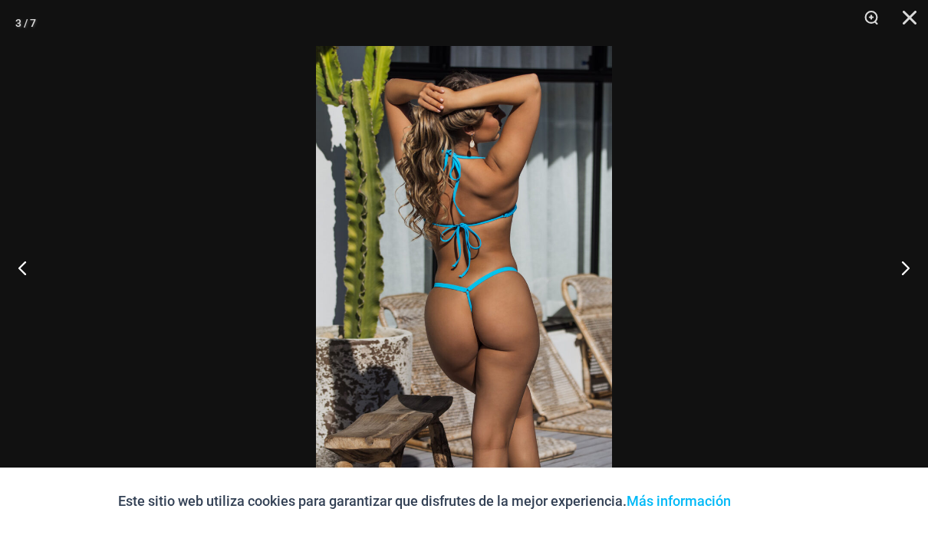
click at [906, 274] on button "Próximo" at bounding box center [899, 267] width 58 height 77
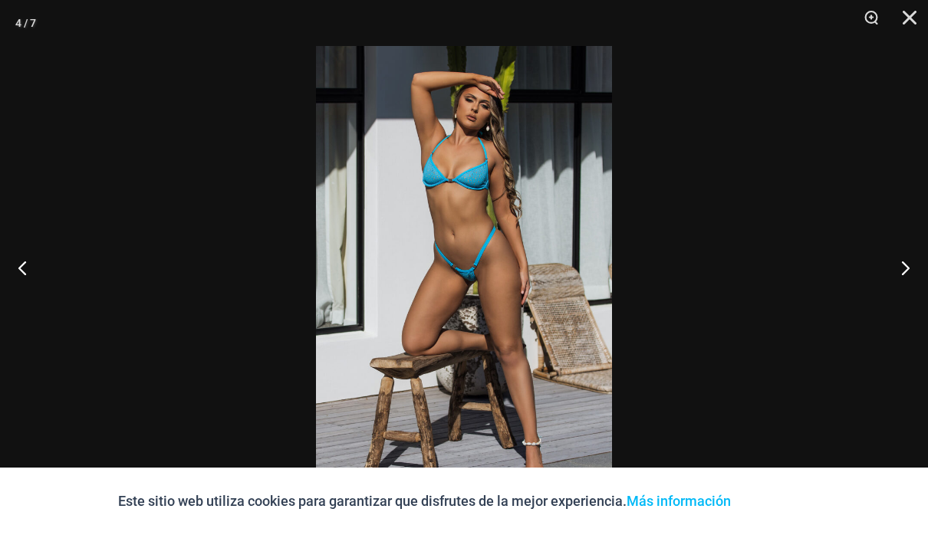
click at [903, 270] on button "Próximo" at bounding box center [899, 267] width 58 height 77
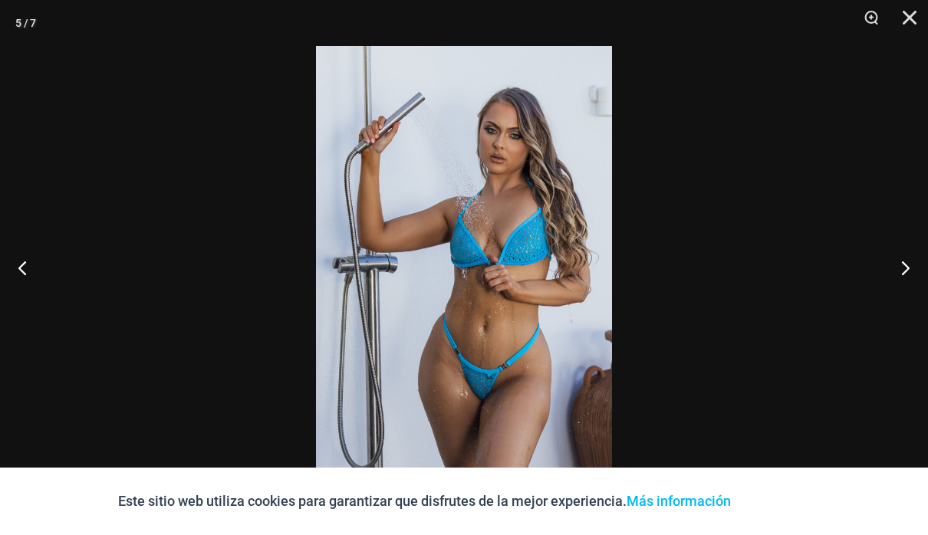
click at [902, 272] on button "Próximo" at bounding box center [899, 267] width 58 height 77
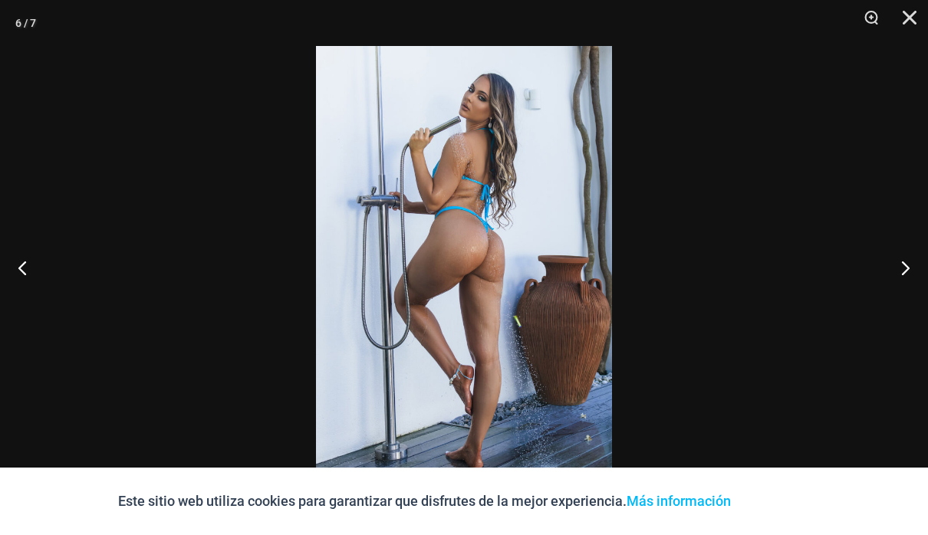
click at [902, 270] on button "Próximo" at bounding box center [899, 267] width 58 height 77
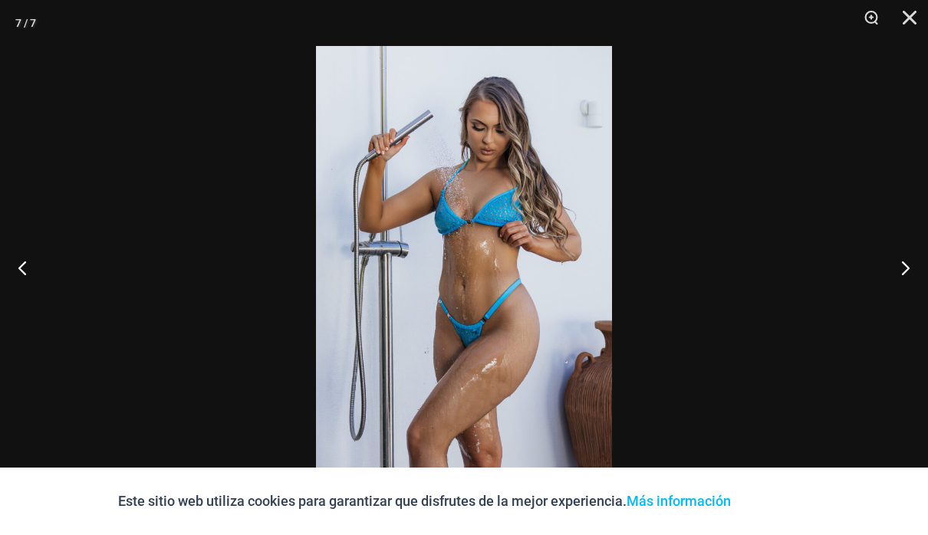
click at [903, 270] on button "Próximo" at bounding box center [899, 267] width 58 height 77
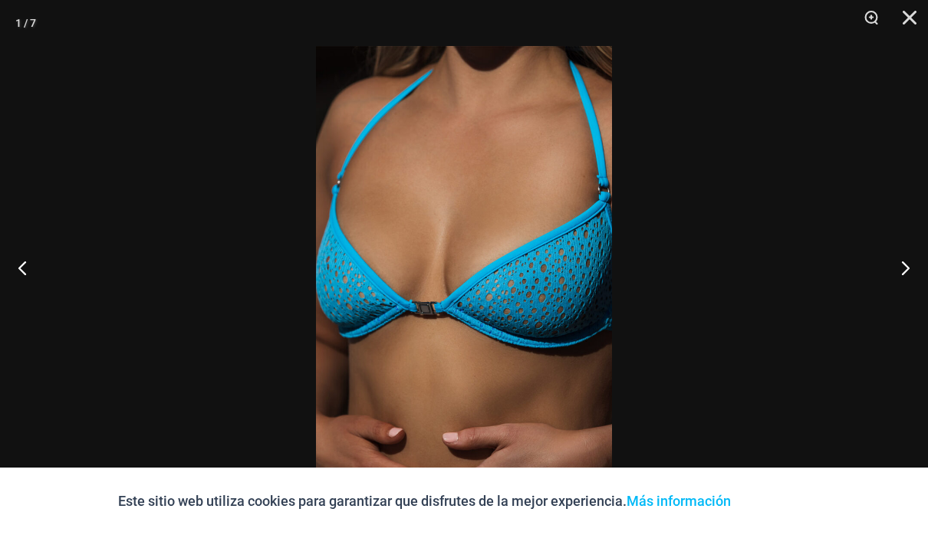
click at [898, 272] on button "Próximo" at bounding box center [899, 267] width 58 height 77
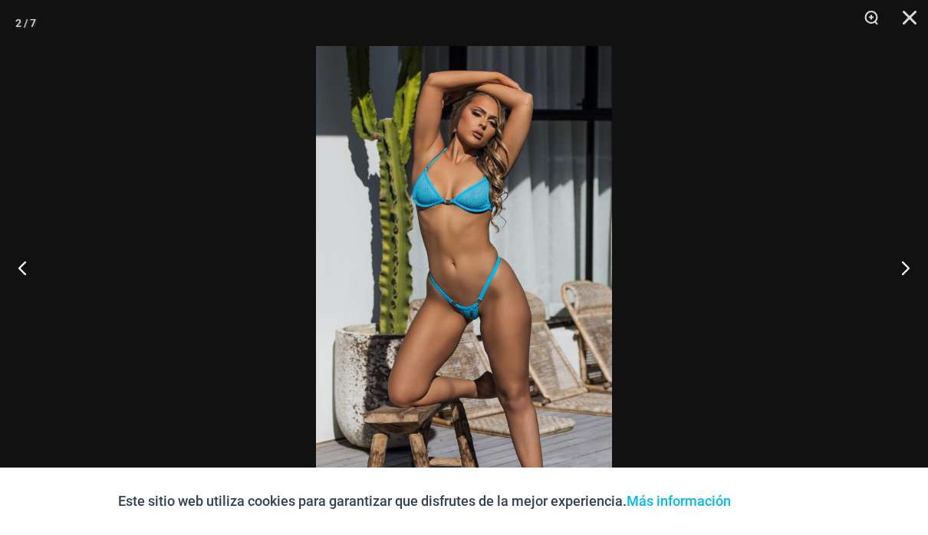
click at [903, 271] on button "Próximo" at bounding box center [899, 267] width 58 height 77
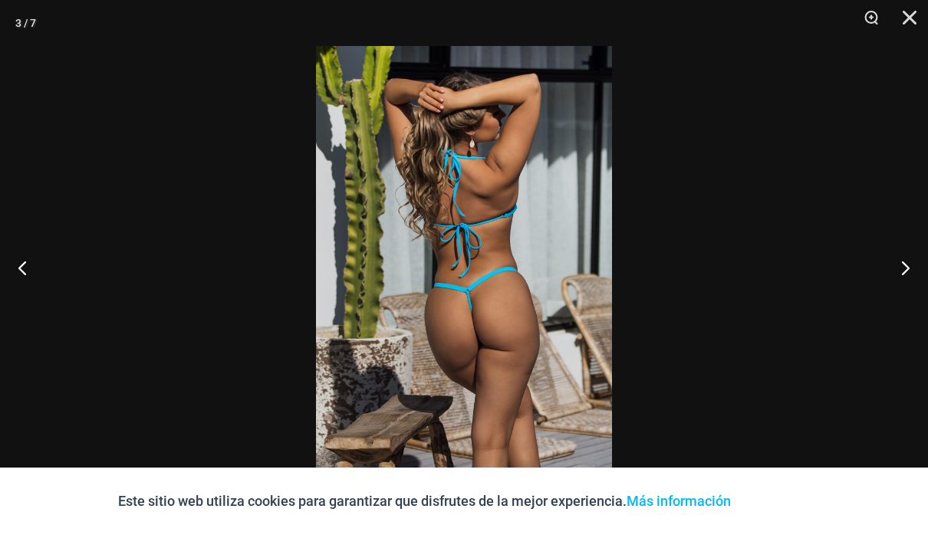
click at [903, 268] on button "Próximo" at bounding box center [899, 267] width 58 height 77
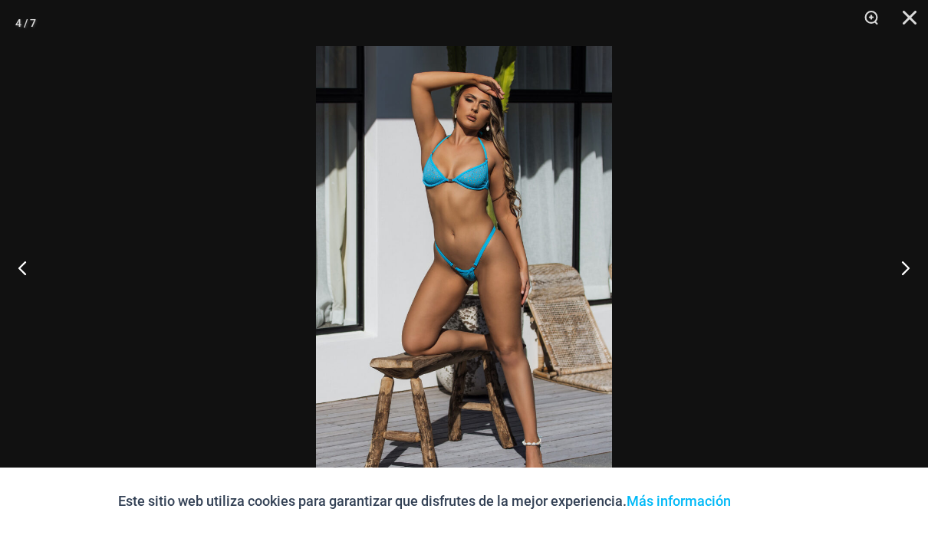
click at [903, 268] on button "Próximo" at bounding box center [899, 267] width 58 height 77
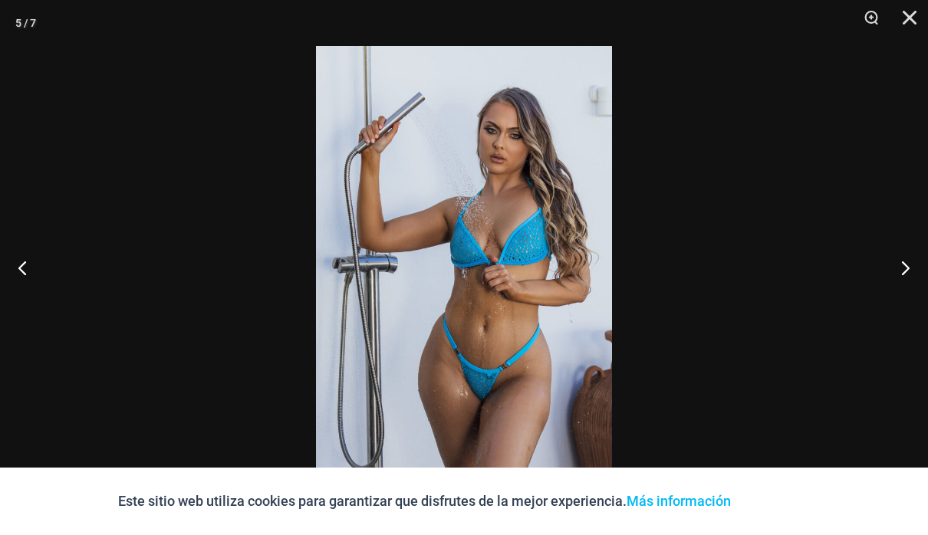
click at [903, 267] on button "Próximo" at bounding box center [899, 267] width 58 height 77
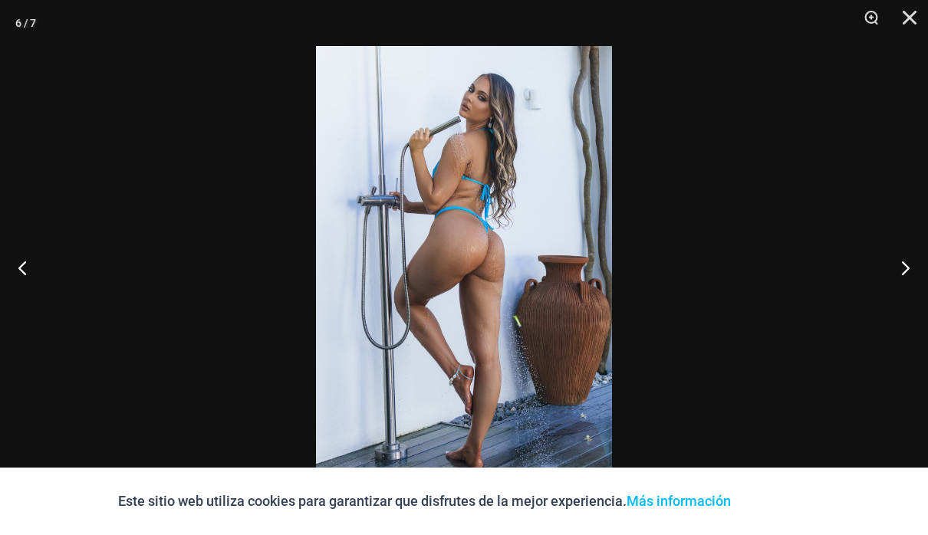
click at [903, 268] on button "Próximo" at bounding box center [899, 267] width 58 height 77
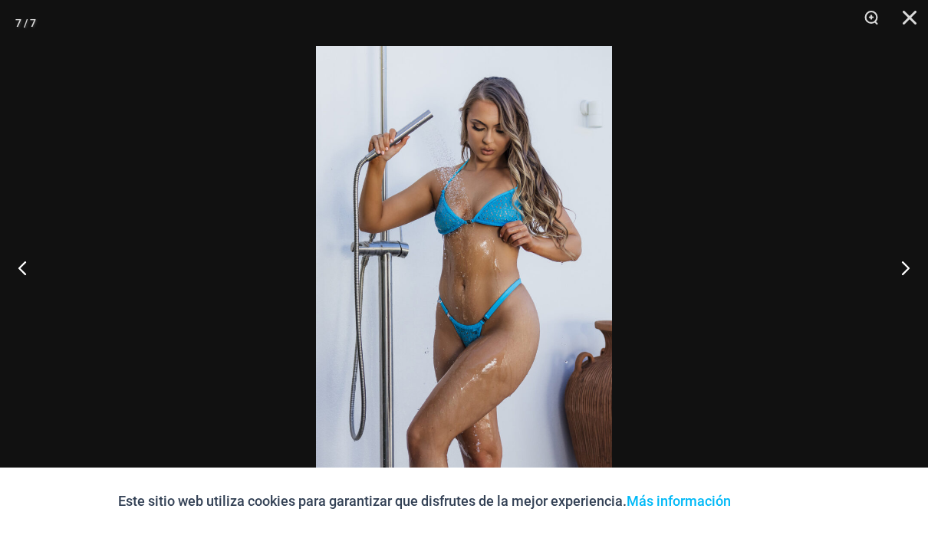
click at [903, 268] on button "Próximo" at bounding box center [899, 267] width 58 height 77
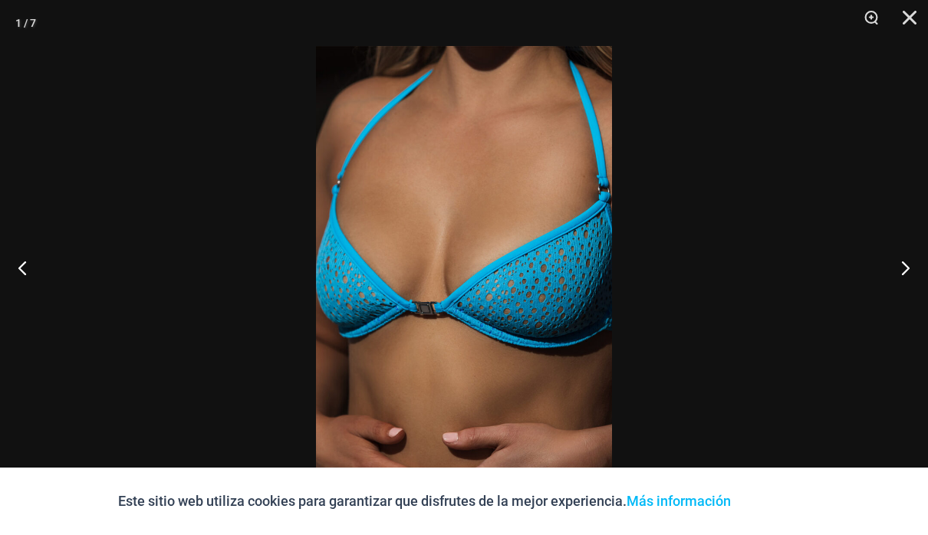
click at [902, 269] on button "Próximo" at bounding box center [899, 267] width 58 height 77
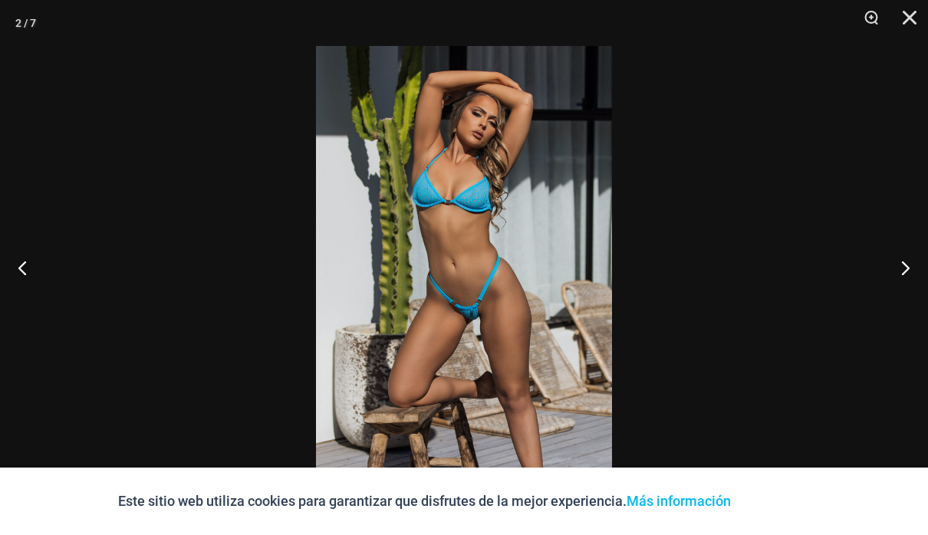
click at [901, 268] on button "Próximo" at bounding box center [899, 267] width 58 height 77
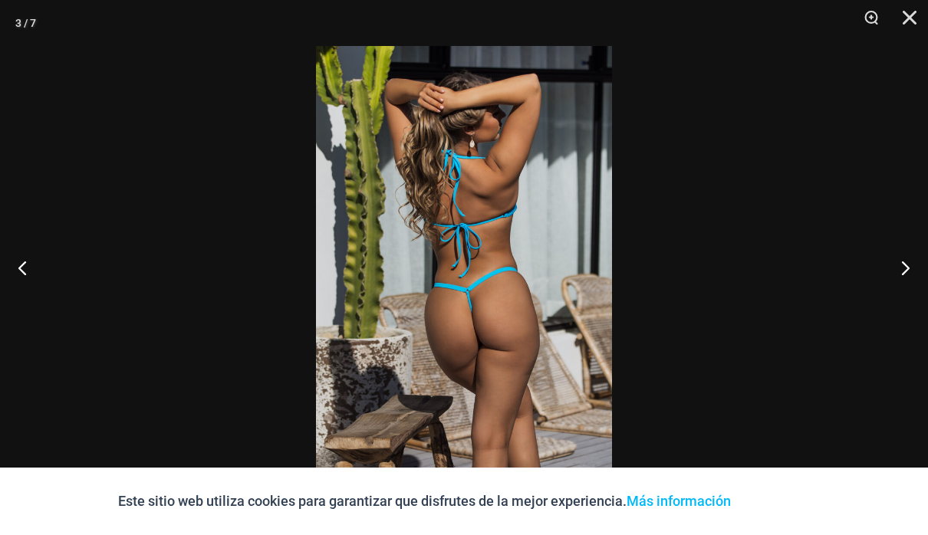
click at [903, 30] on button "Cerca" at bounding box center [904, 23] width 38 height 46
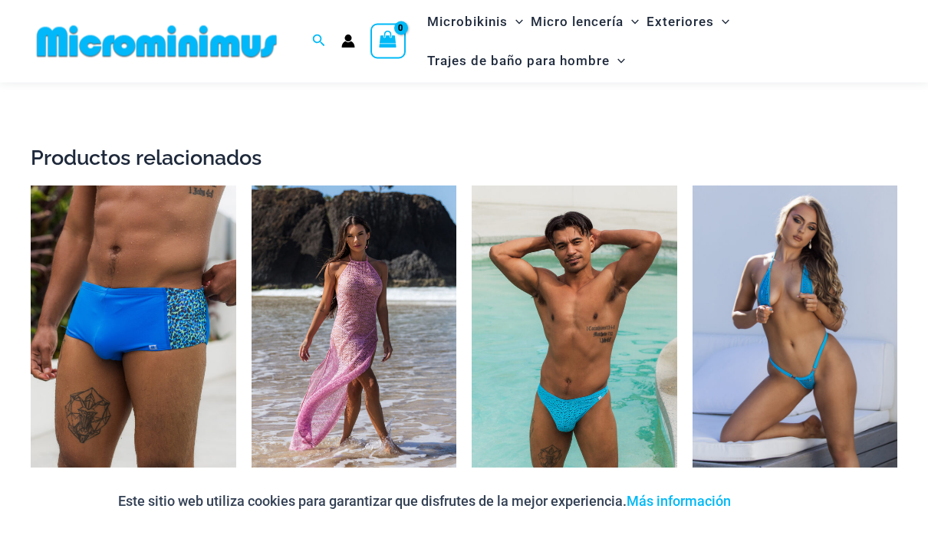
scroll to position [2168, 0]
click at [252, 186] on img at bounding box center [252, 186] width 0 height 0
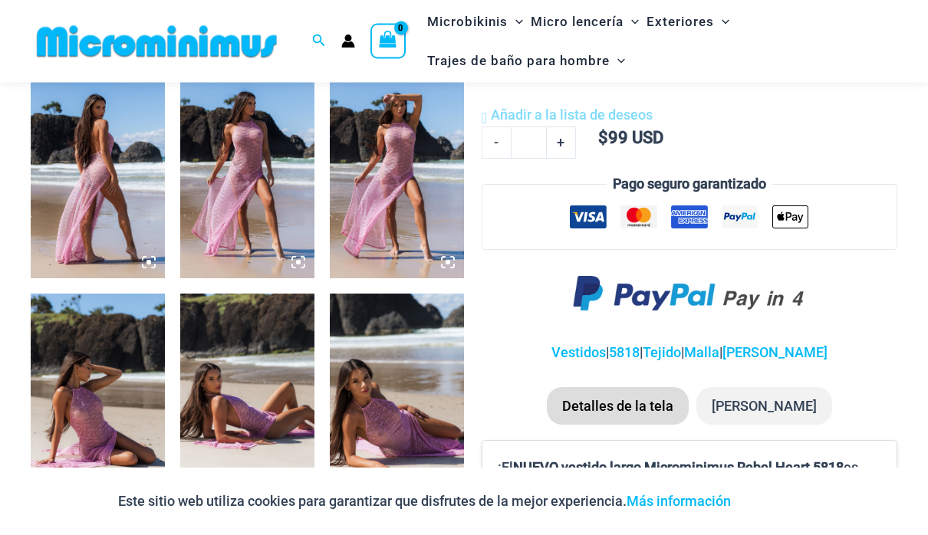
click at [153, 254] on img at bounding box center [98, 179] width 134 height 202
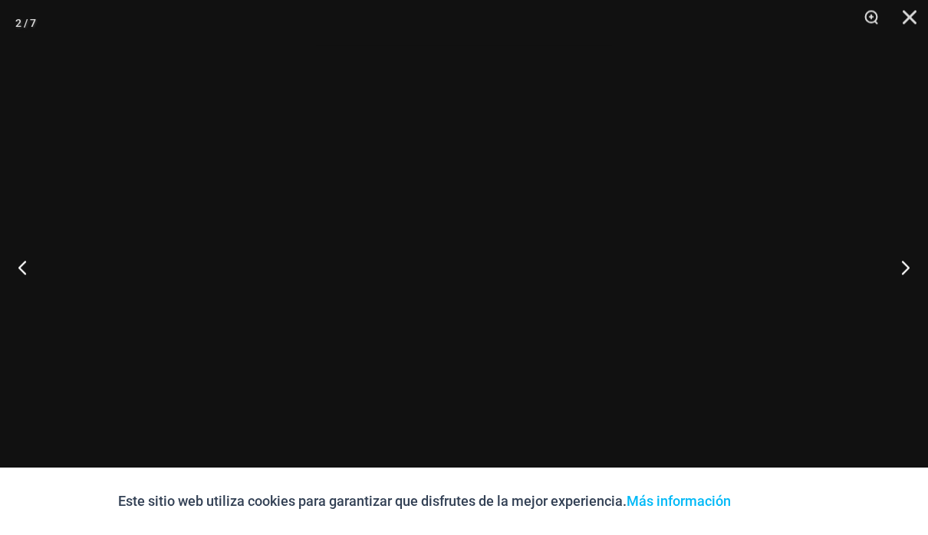
scroll to position [762, 0]
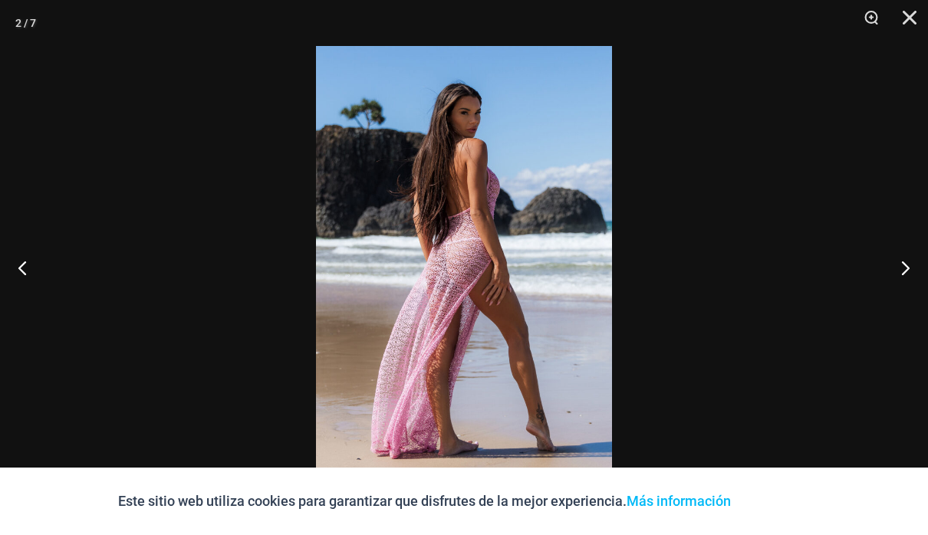
click at [913, 264] on button "Próximo" at bounding box center [899, 267] width 58 height 77
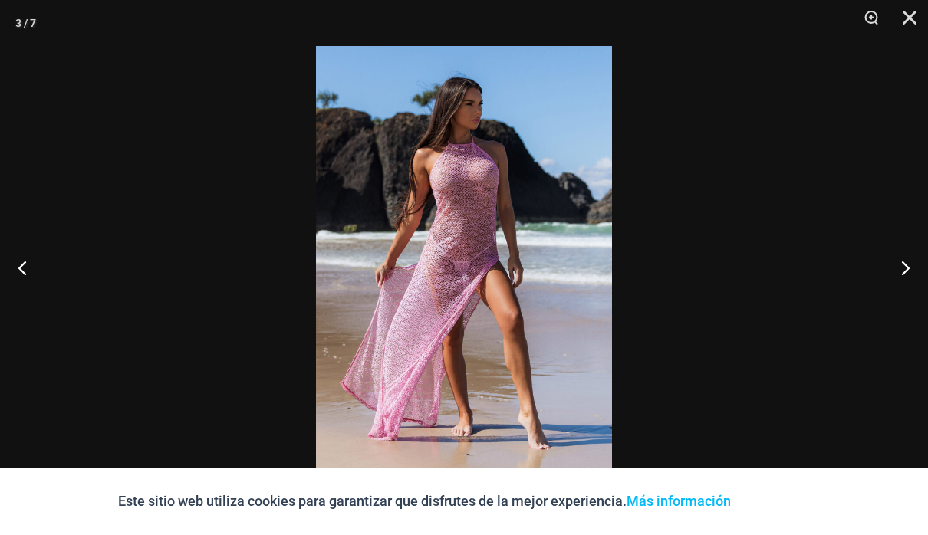
click at [909, 269] on button "Próximo" at bounding box center [899, 267] width 58 height 77
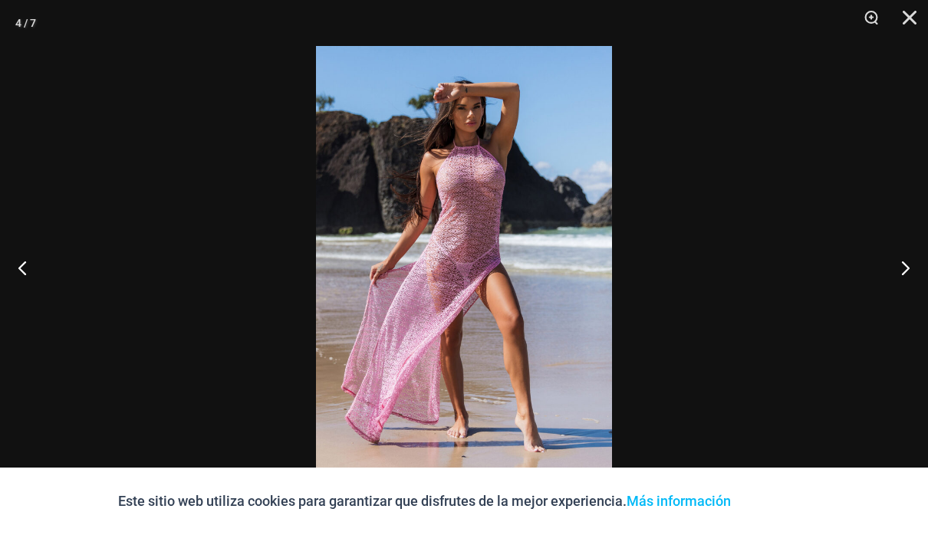
click at [907, 269] on button "Próximo" at bounding box center [899, 267] width 58 height 77
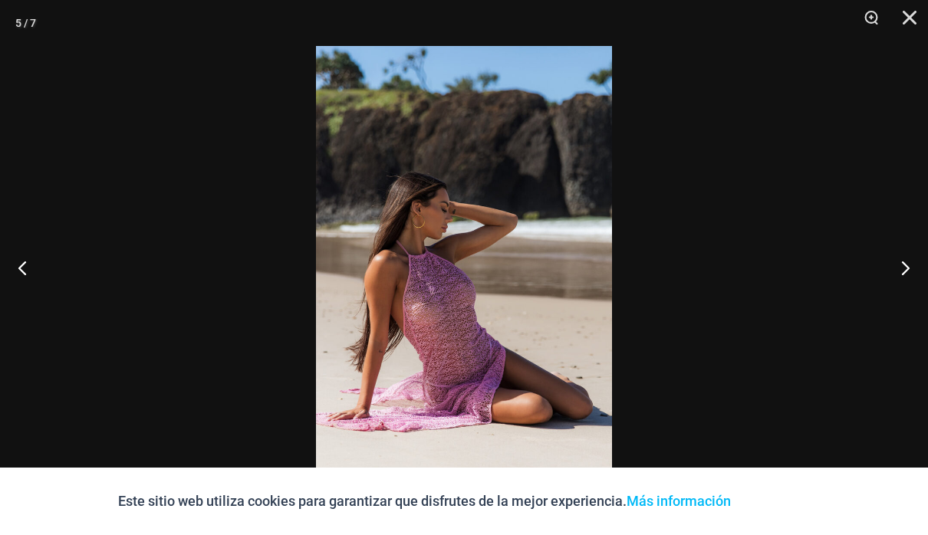
click at [907, 266] on button "Próximo" at bounding box center [899, 267] width 58 height 77
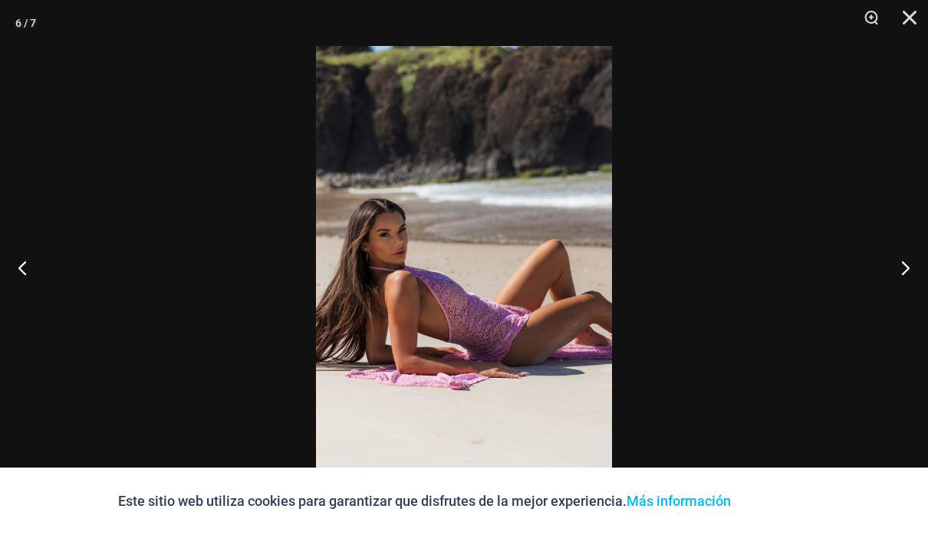
click at [916, 269] on button "Próximo" at bounding box center [899, 267] width 58 height 77
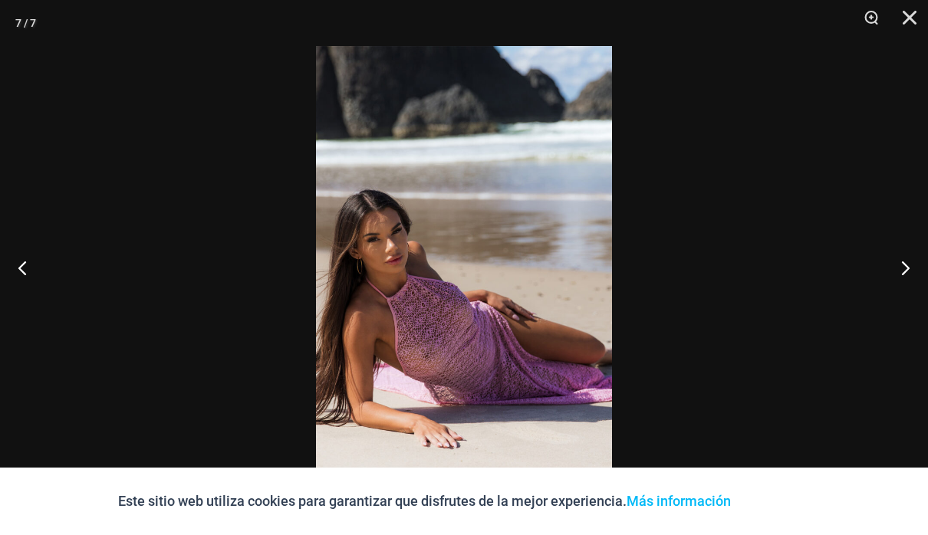
click at [918, 269] on button "Próximo" at bounding box center [899, 267] width 58 height 77
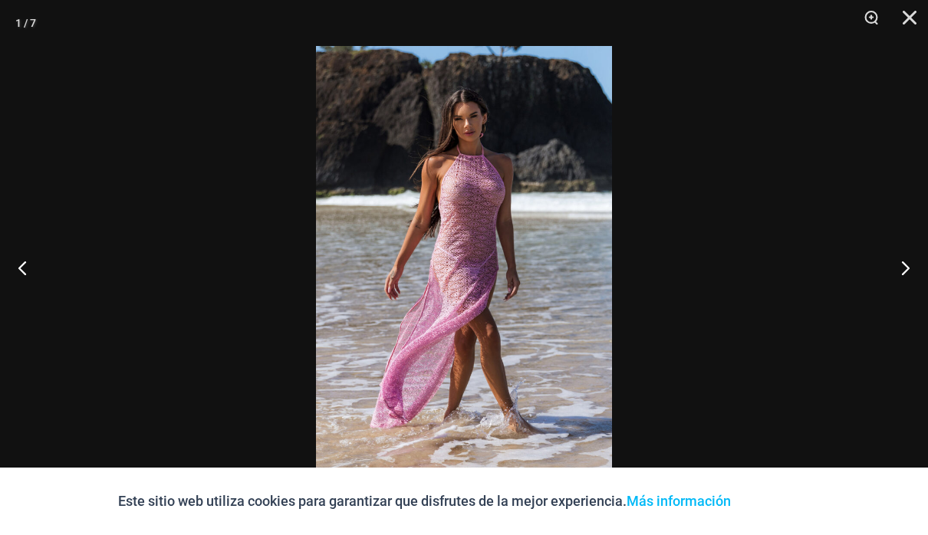
click at [916, 274] on button "Próximo" at bounding box center [899, 267] width 58 height 77
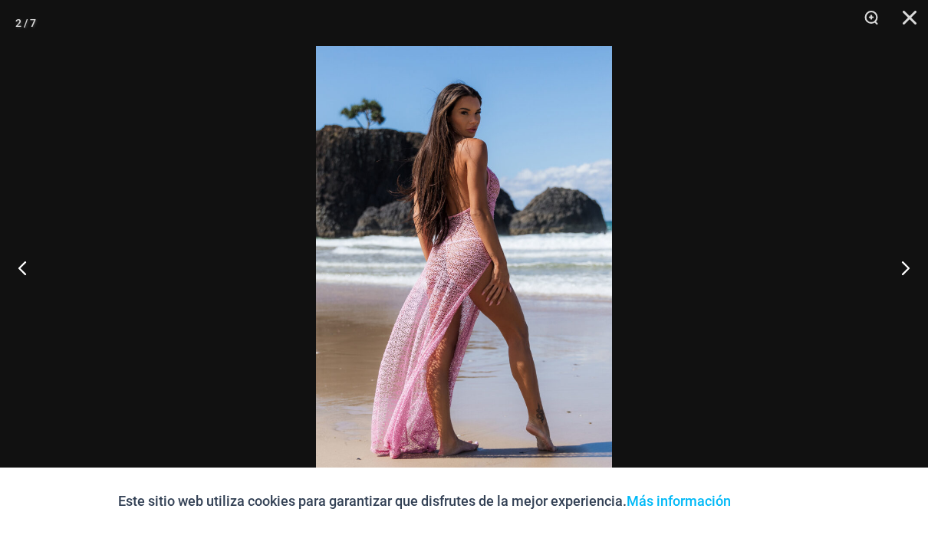
click at [916, 275] on button "Próximo" at bounding box center [899, 267] width 58 height 77
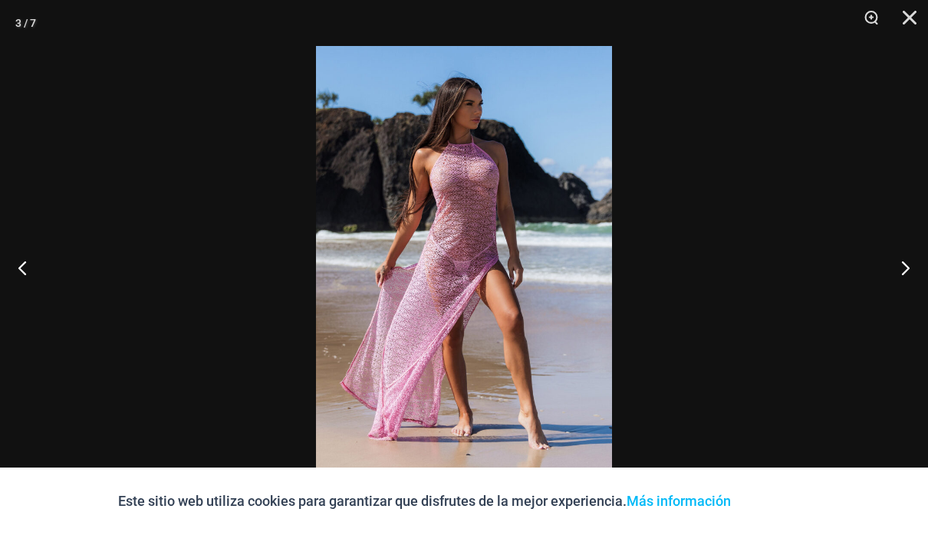
click at [916, 274] on button "Próximo" at bounding box center [899, 267] width 58 height 77
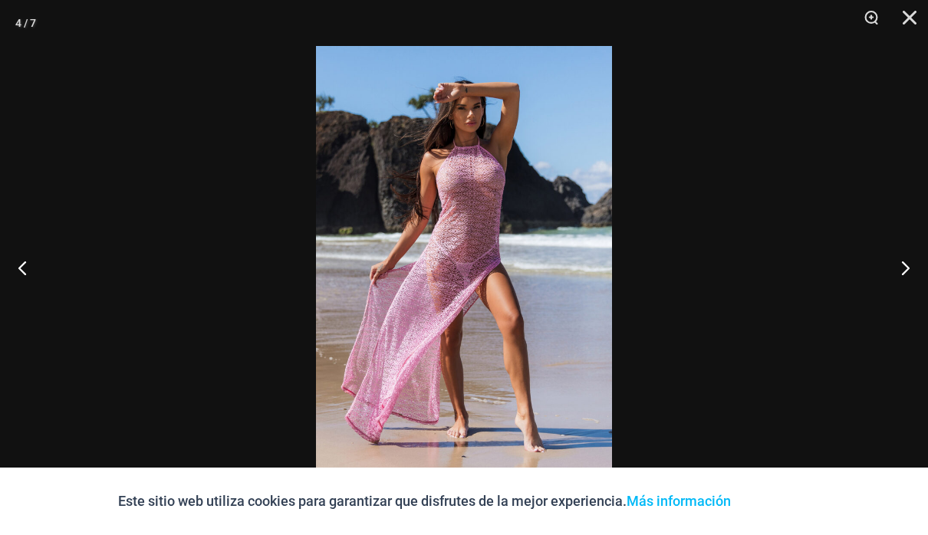
click at [915, 277] on button "Próximo" at bounding box center [899, 267] width 58 height 77
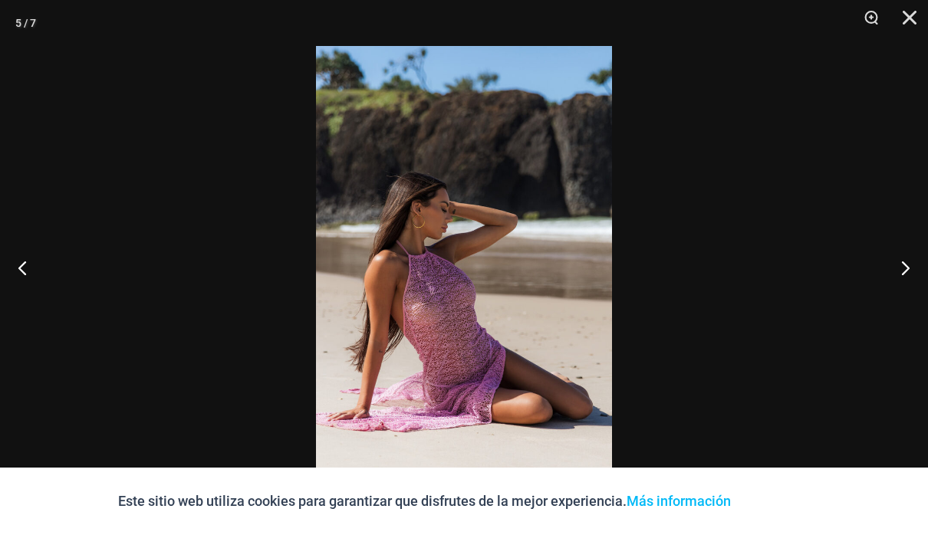
click at [914, 276] on button "Próximo" at bounding box center [899, 267] width 58 height 77
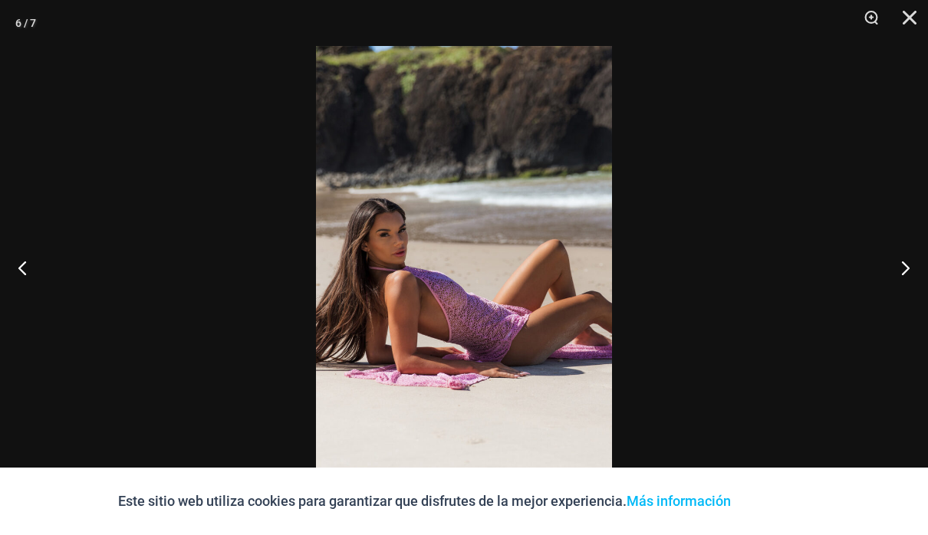
click at [913, 275] on button "Próximo" at bounding box center [899, 267] width 58 height 77
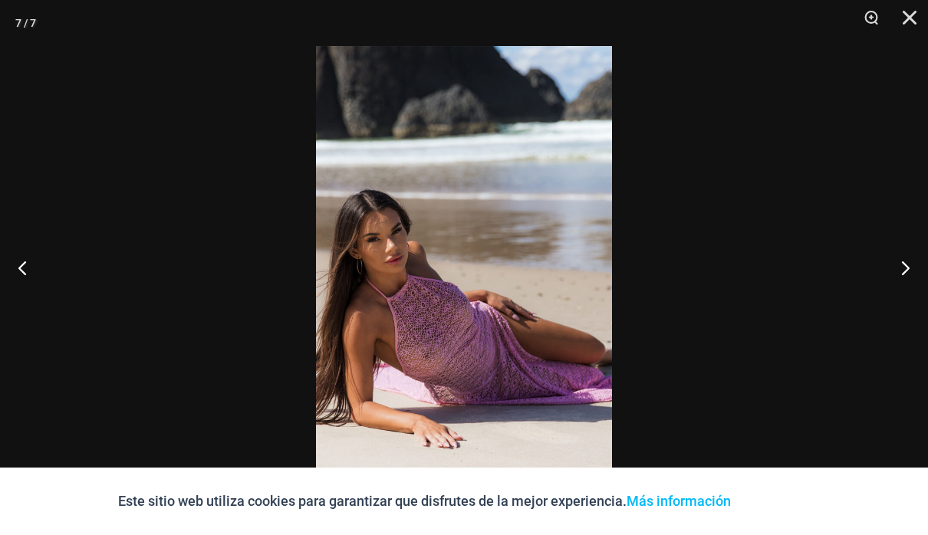
click at [912, 275] on button "Próximo" at bounding box center [899, 267] width 58 height 77
click at [913, 276] on button "Próximo" at bounding box center [899, 267] width 58 height 77
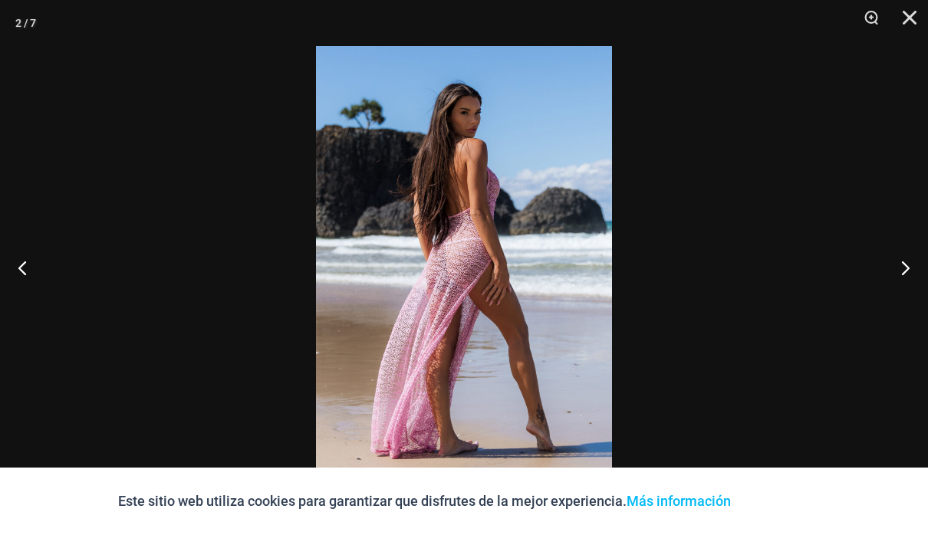
click at [913, 275] on button "Próximo" at bounding box center [899, 267] width 58 height 77
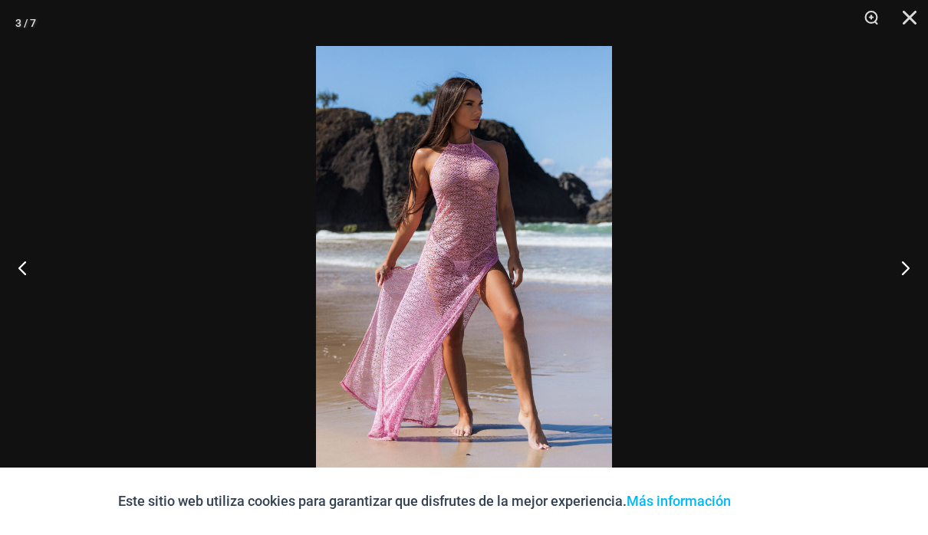
click at [909, 19] on button "Cerca" at bounding box center [904, 23] width 38 height 46
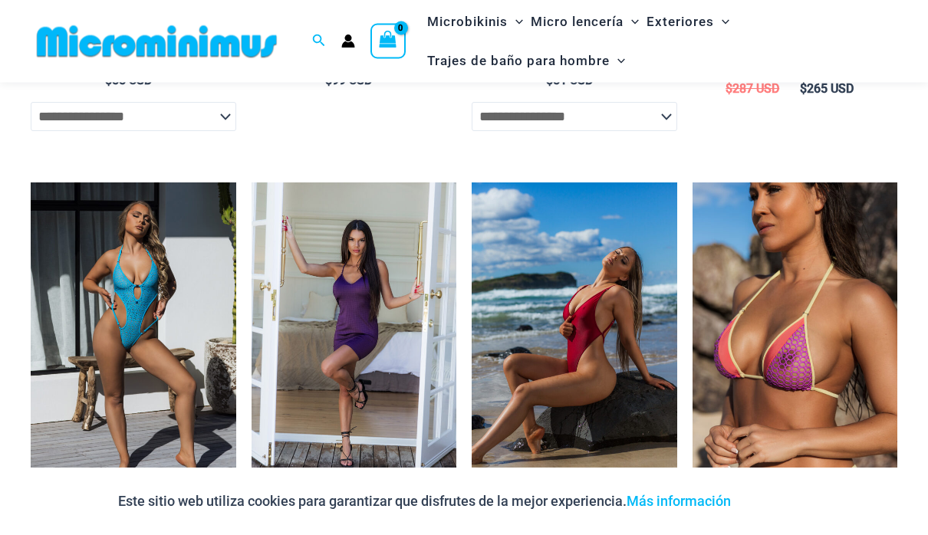
scroll to position [1807, 0]
click at [692, 183] on img at bounding box center [692, 183] width 0 height 0
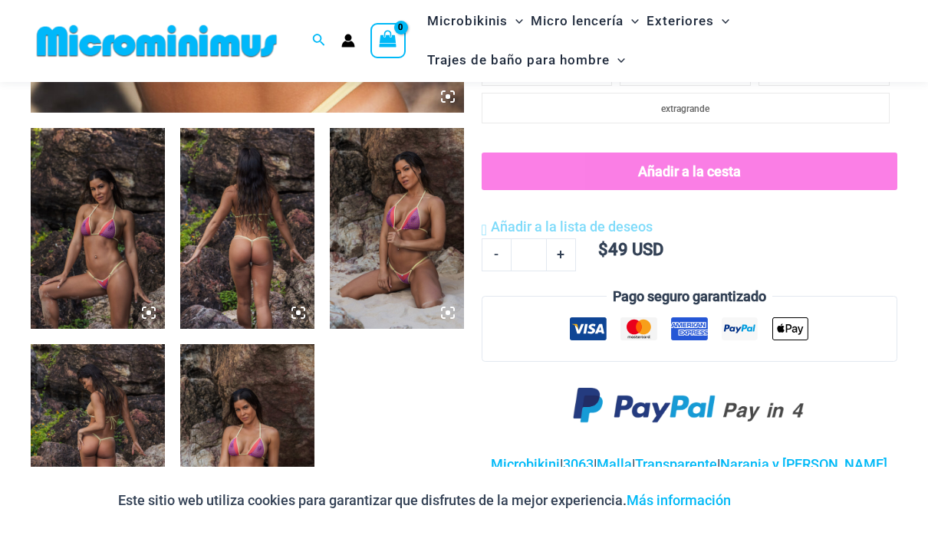
click at [136, 306] on img at bounding box center [98, 230] width 134 height 202
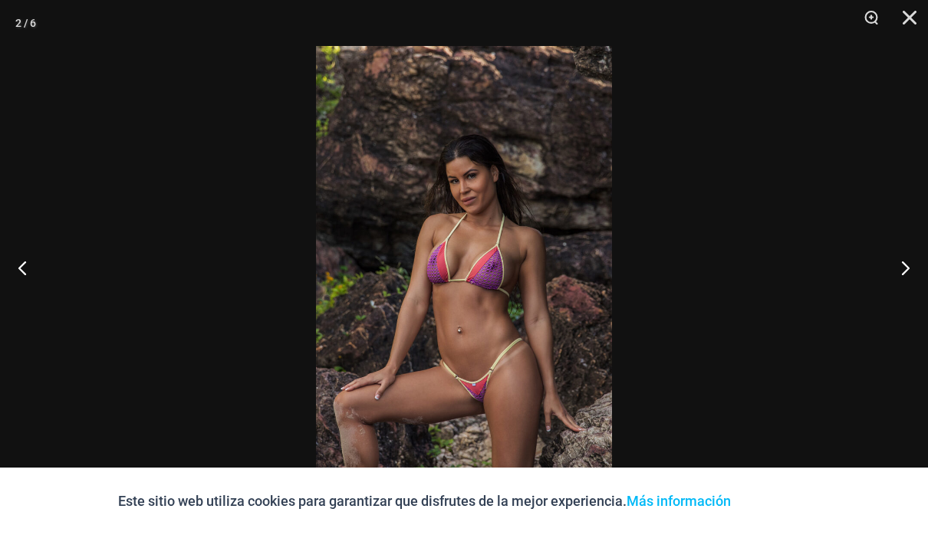
click at [900, 275] on button "Próximo" at bounding box center [899, 267] width 58 height 77
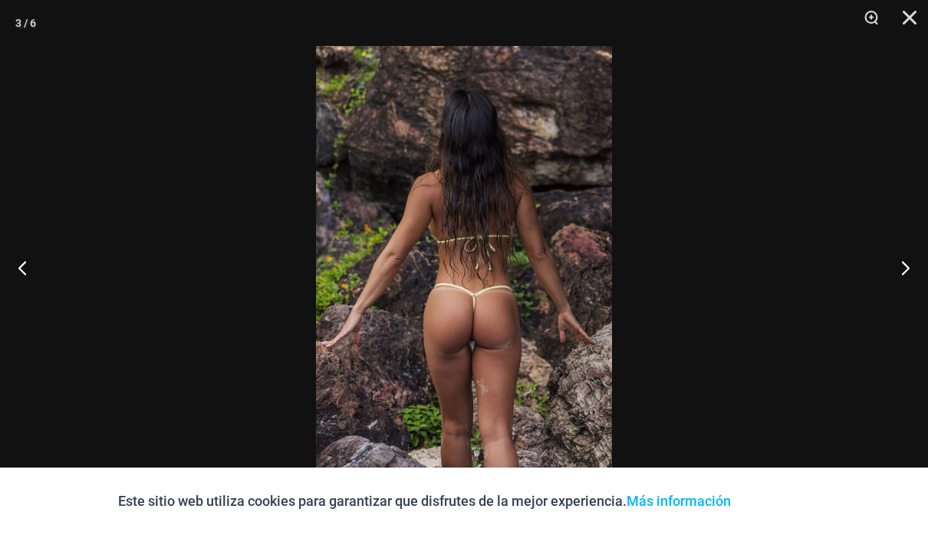
click at [899, 275] on button "Próximo" at bounding box center [899, 267] width 58 height 77
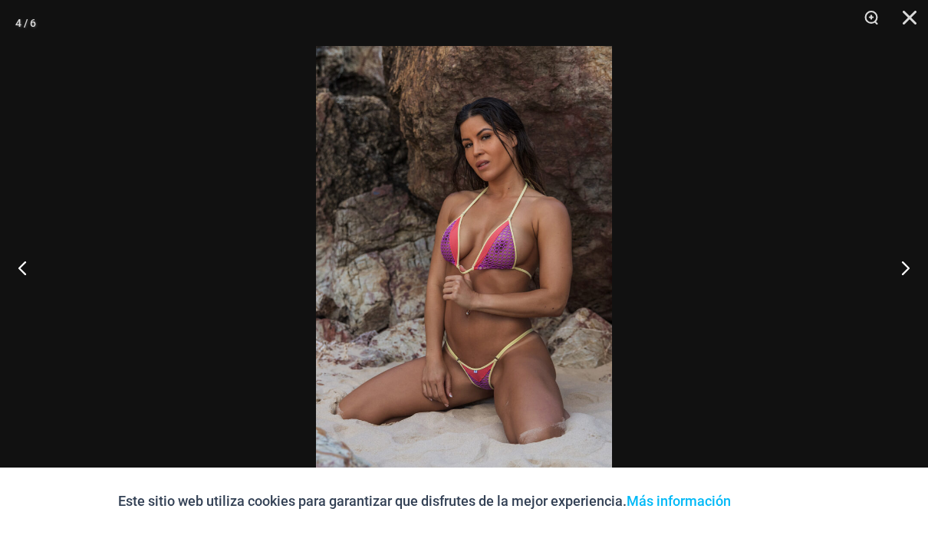
click at [904, 275] on button "Próximo" at bounding box center [899, 267] width 58 height 77
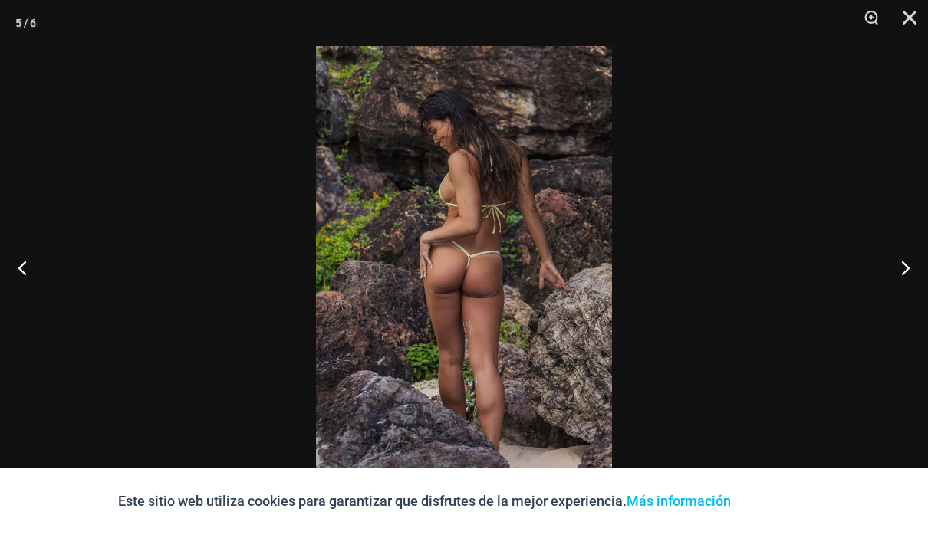
click at [903, 275] on button "Próximo" at bounding box center [899, 267] width 58 height 77
click at [900, 278] on button "Próximo" at bounding box center [899, 267] width 58 height 77
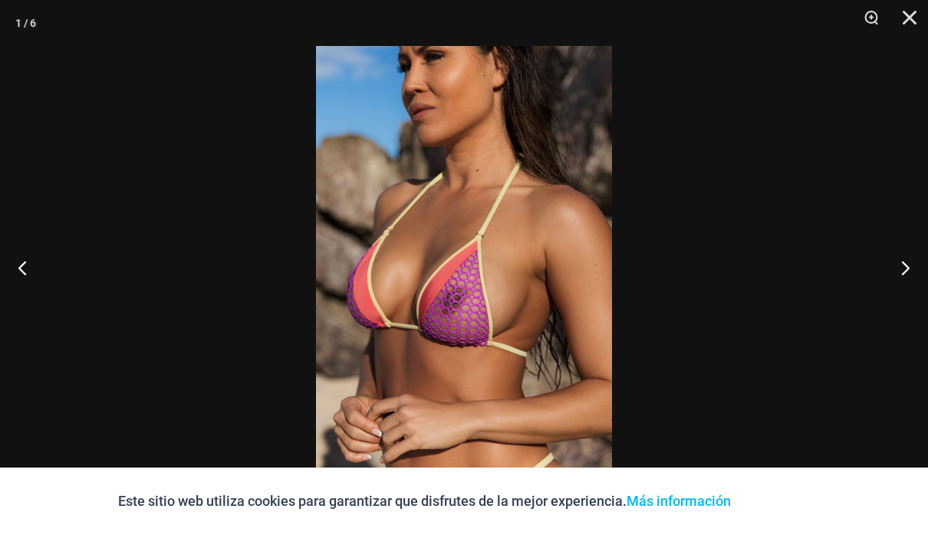
click at [899, 277] on button "Próximo" at bounding box center [899, 267] width 58 height 77
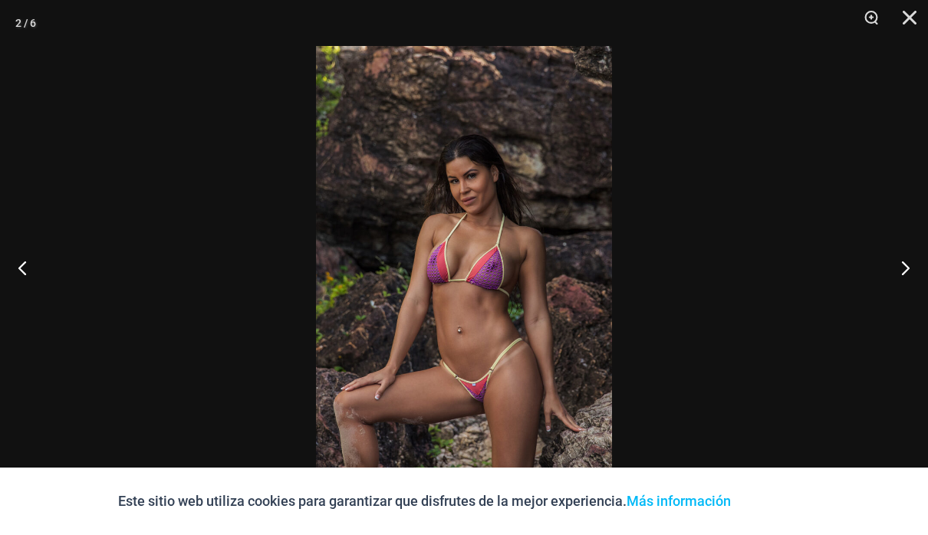
click at [897, 280] on button "Próximo" at bounding box center [899, 267] width 58 height 77
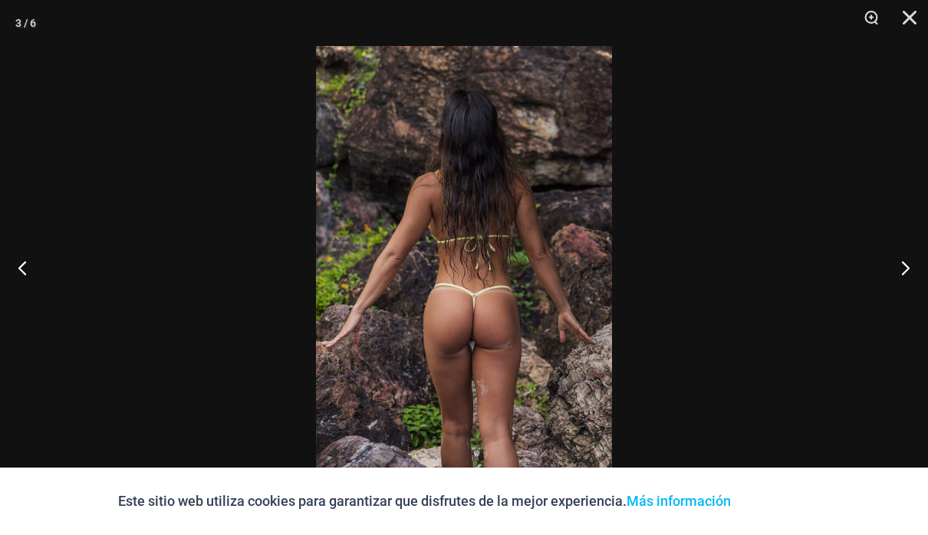
click at [897, 280] on button "Próximo" at bounding box center [899, 267] width 58 height 77
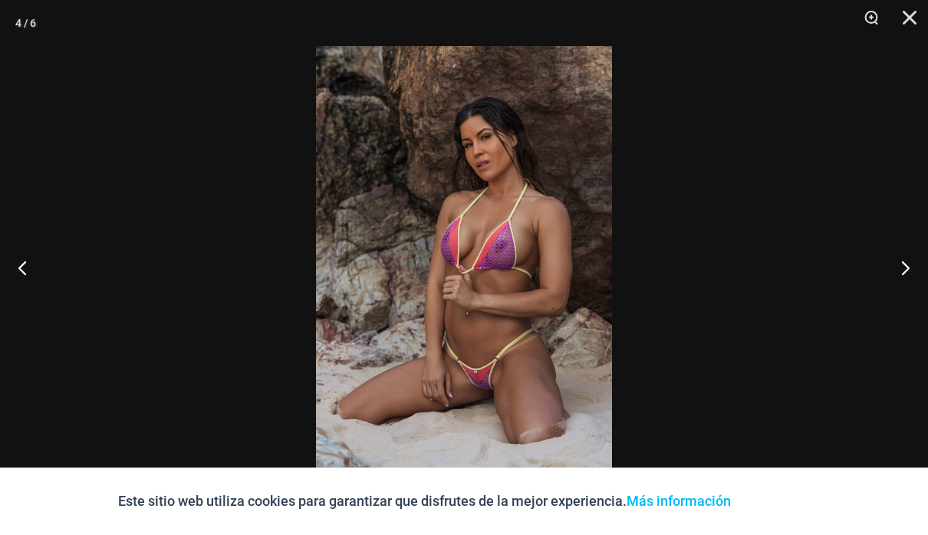
click at [897, 283] on button "Próximo" at bounding box center [899, 267] width 58 height 77
click at [896, 283] on button "Próximo" at bounding box center [899, 267] width 58 height 77
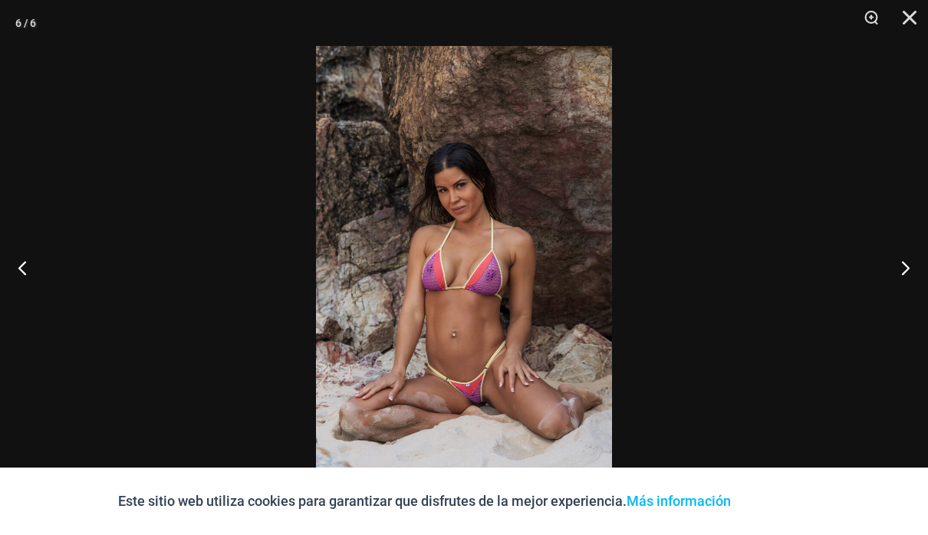
click at [896, 284] on button "Próximo" at bounding box center [899, 267] width 58 height 77
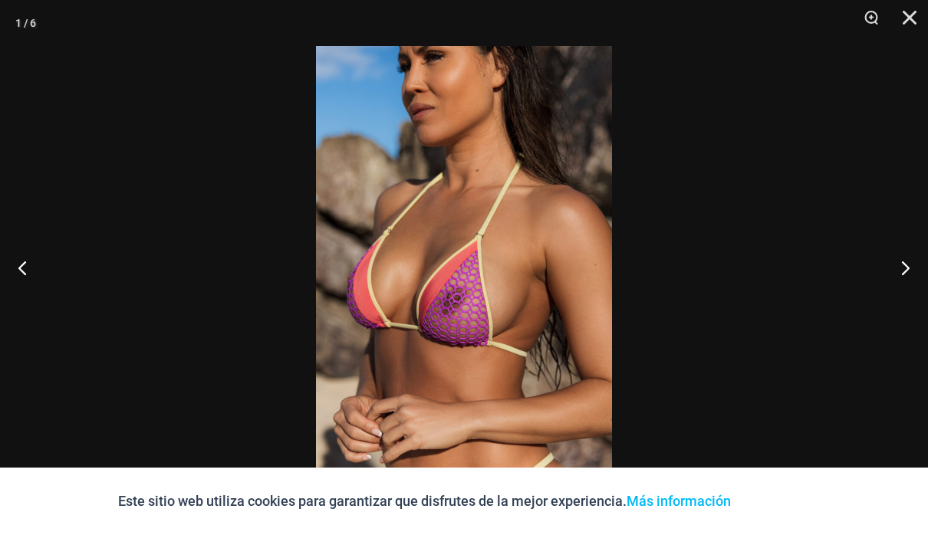
click at [896, 284] on button "Próximo" at bounding box center [899, 267] width 58 height 77
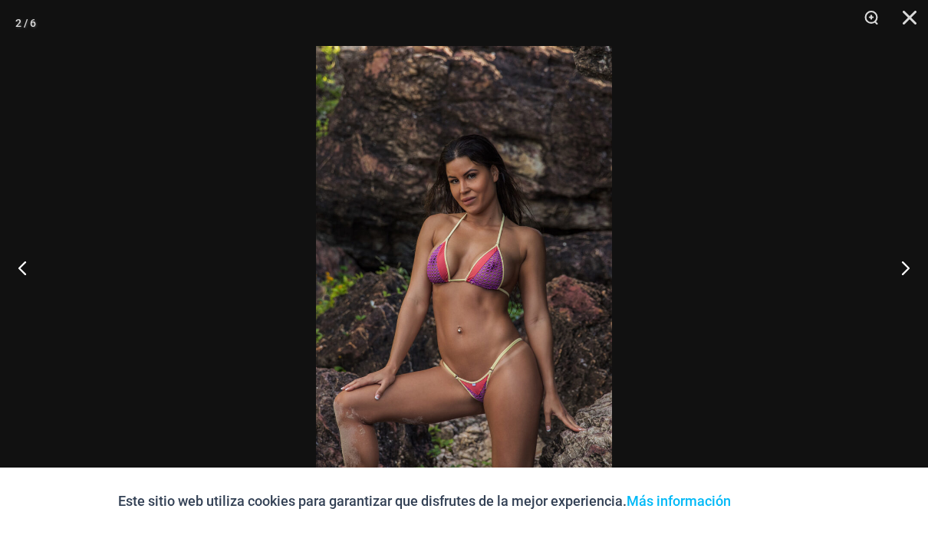
click at [895, 284] on button "Próximo" at bounding box center [899, 267] width 58 height 77
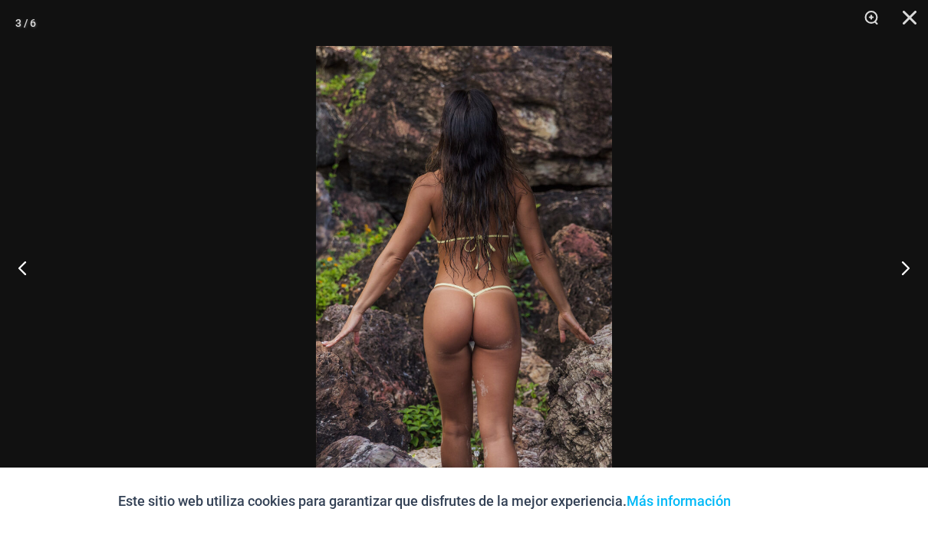
click at [895, 284] on button "Próximo" at bounding box center [899, 267] width 58 height 77
click at [896, 284] on button "Próximo" at bounding box center [899, 267] width 58 height 77
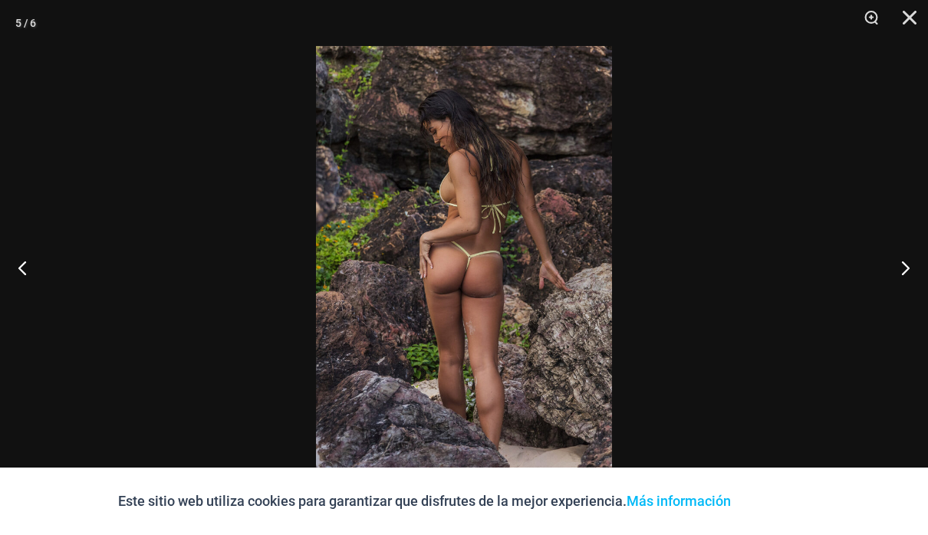
click at [896, 283] on button "Próximo" at bounding box center [899, 267] width 58 height 77
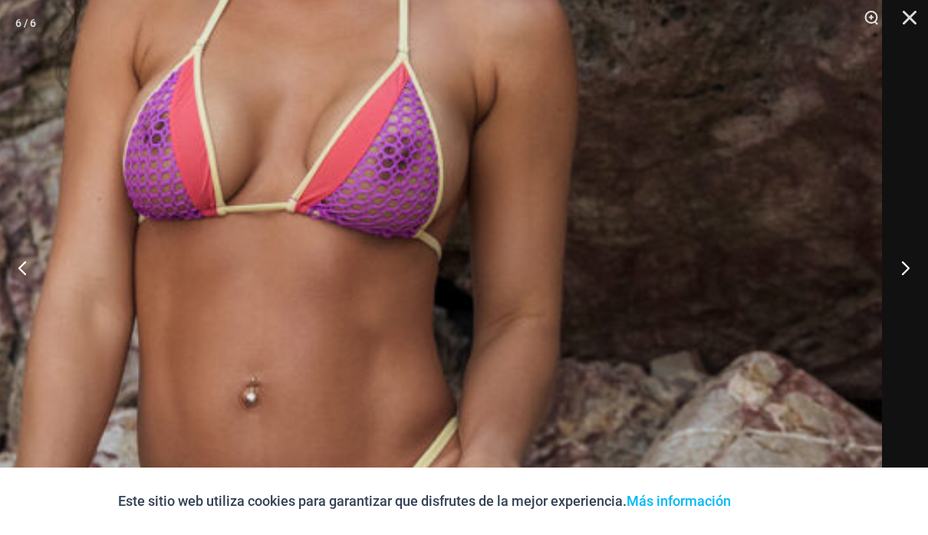
scroll to position [711, 0]
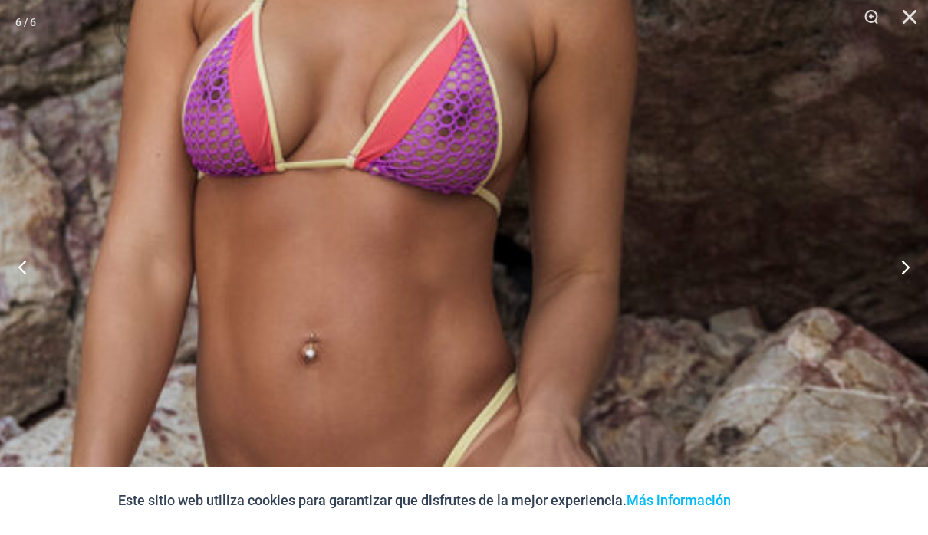
click at [916, 22] on button "Cerca" at bounding box center [904, 23] width 38 height 46
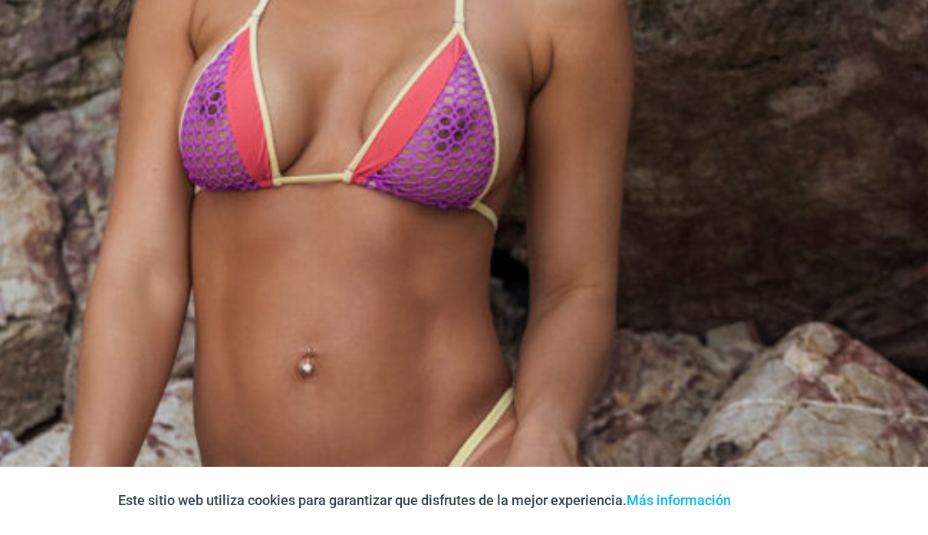
scroll to position [712, 0]
